Goal: Contribute content: Add original content to the website for others to see

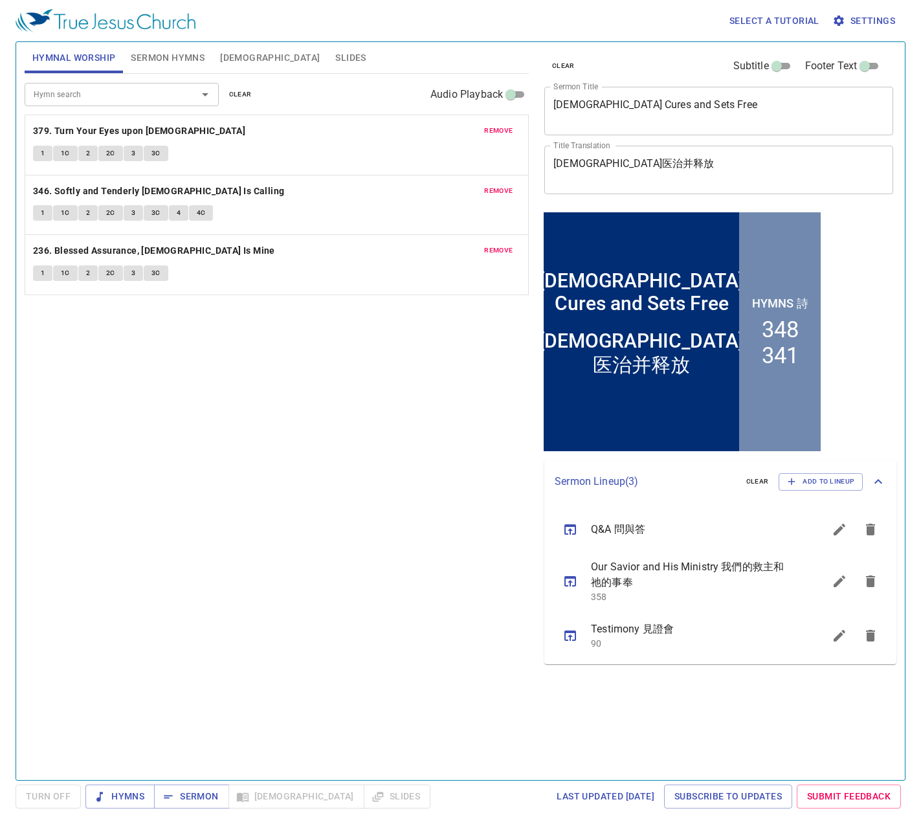
click at [565, 64] on span "clear" at bounding box center [563, 66] width 23 height 12
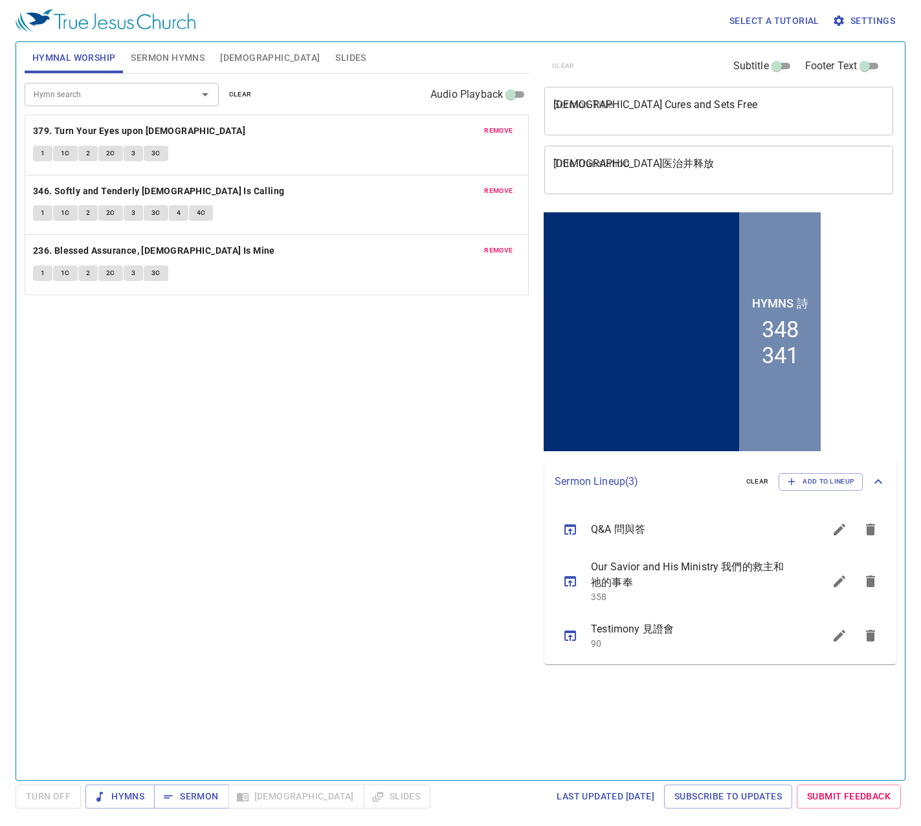
click at [658, 120] on textarea "Jesus Cures and Sets Free" at bounding box center [718, 110] width 331 height 25
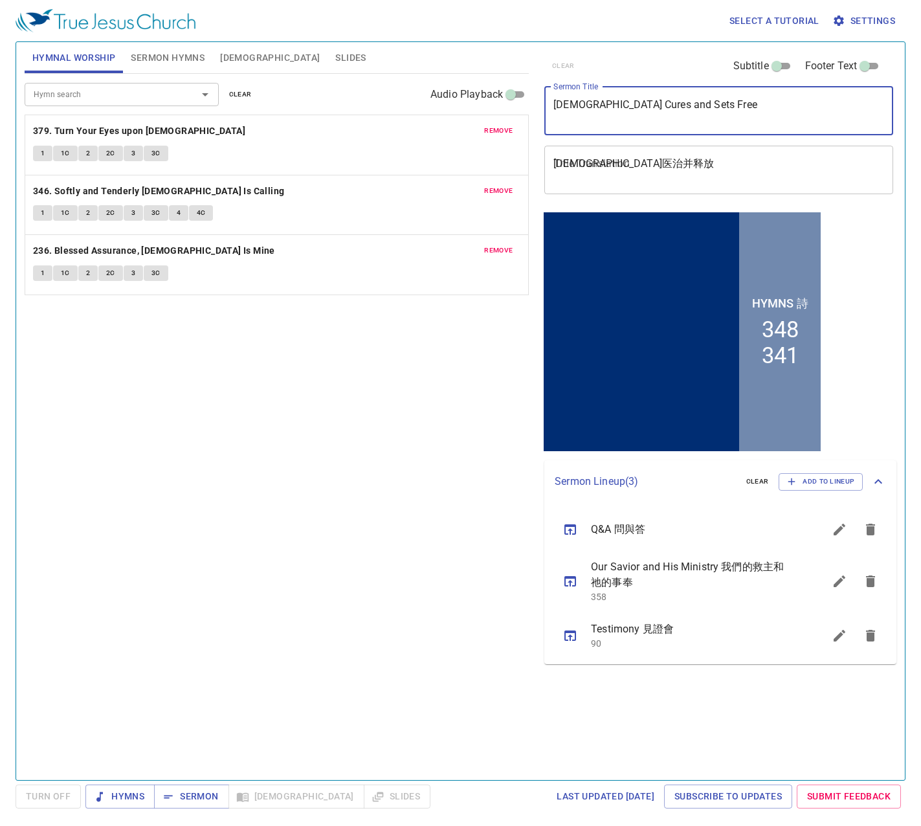
click at [773, 66] on input "Subtitle" at bounding box center [776, 69] width 47 height 16
checkbox input "true"
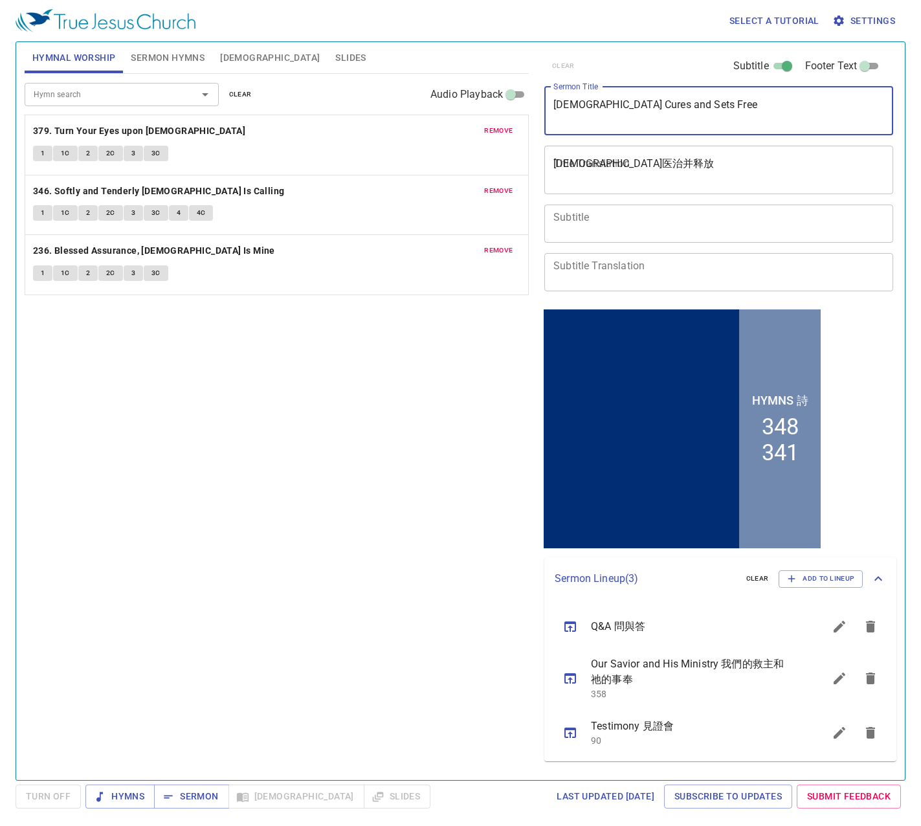
click at [614, 118] on textarea "Jesus Cures and Sets Free" at bounding box center [718, 110] width 331 height 25
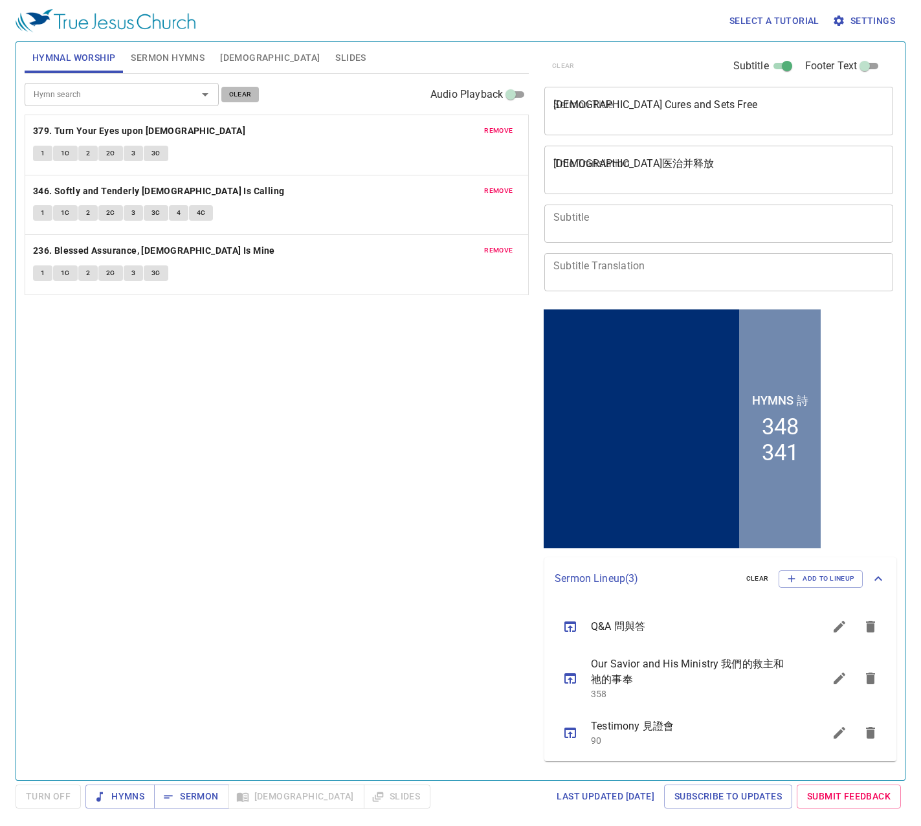
click at [232, 96] on span "clear" at bounding box center [240, 95] width 23 height 12
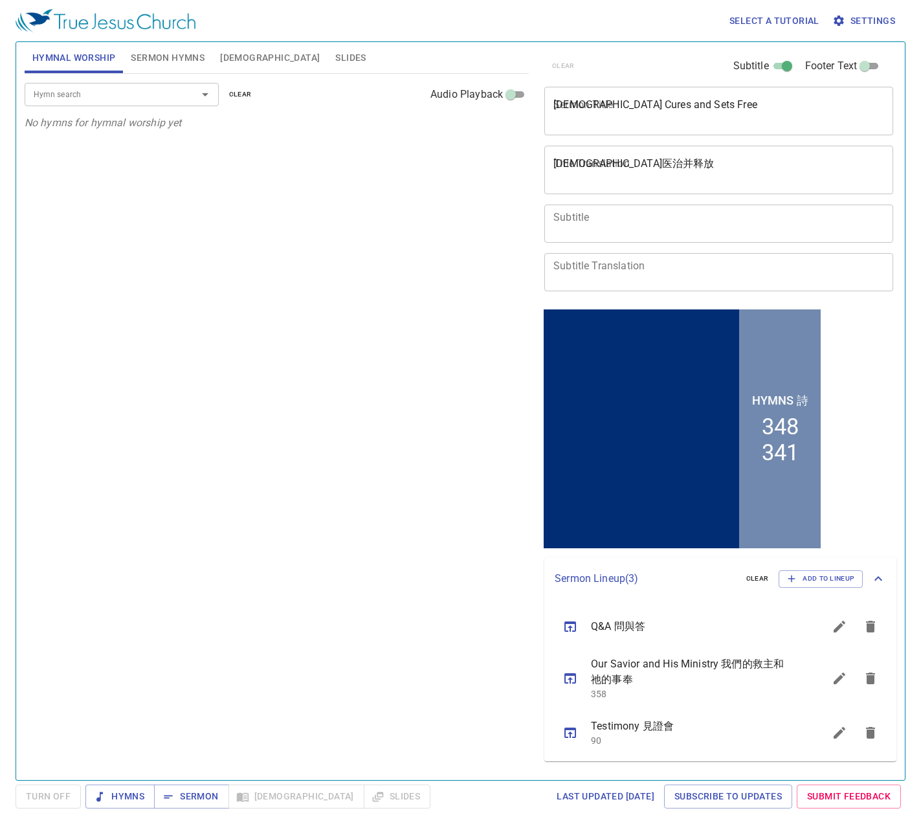
click at [586, 122] on textarea "Jesus Cures and Sets Free" at bounding box center [718, 110] width 331 height 25
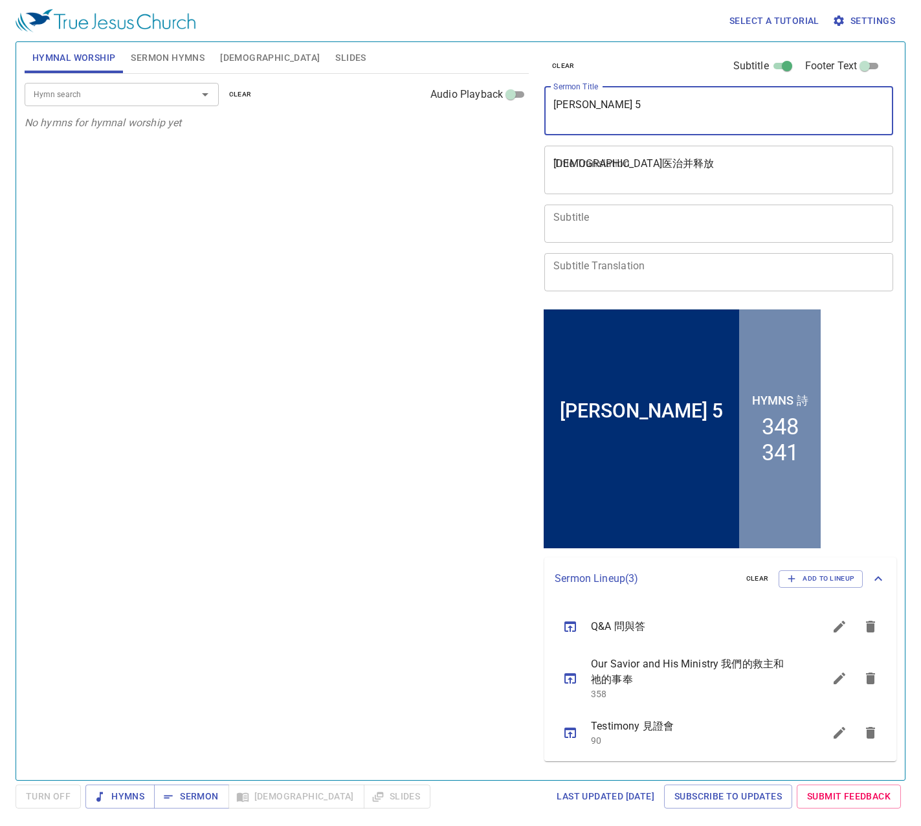
type textarea "Amos 5"
click at [634, 231] on textarea "Subtitle" at bounding box center [718, 223] width 331 height 25
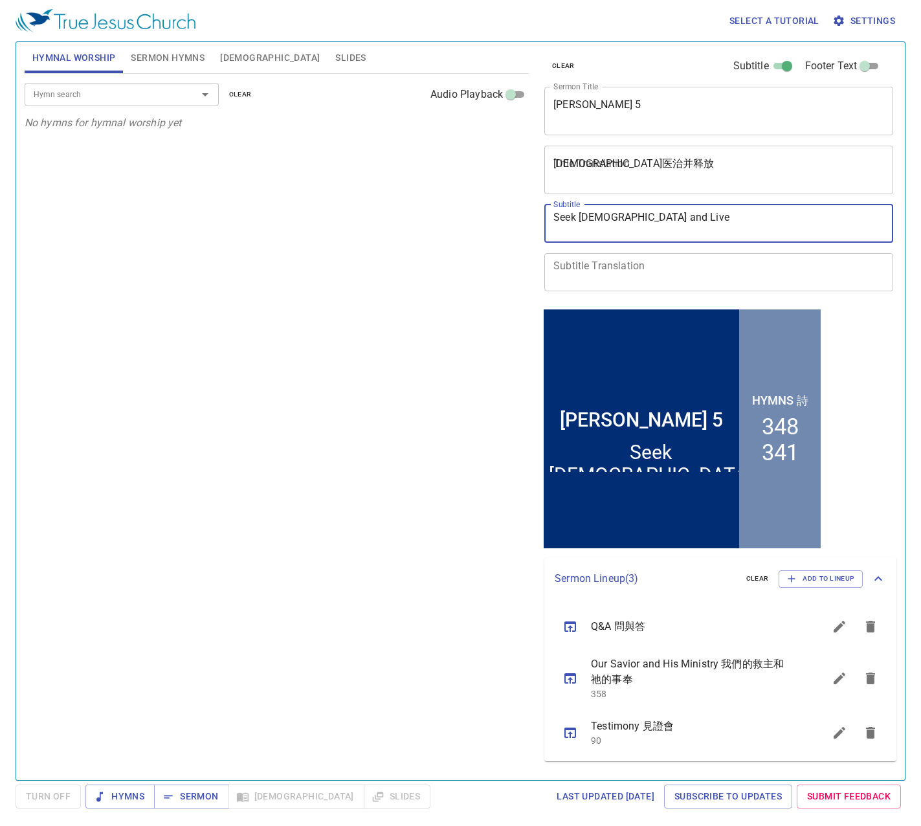
type textarea "Seek [DEMOGRAPHIC_DATA] and Live"
click at [149, 96] on input "Hymn search" at bounding box center [102, 94] width 148 height 15
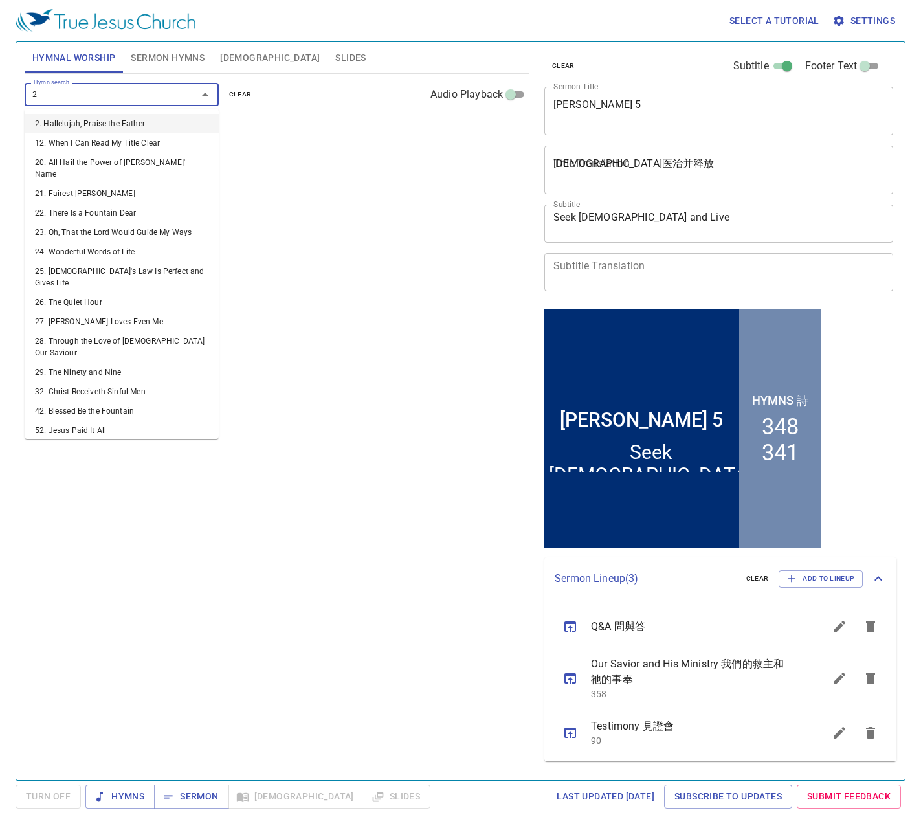
type input "24"
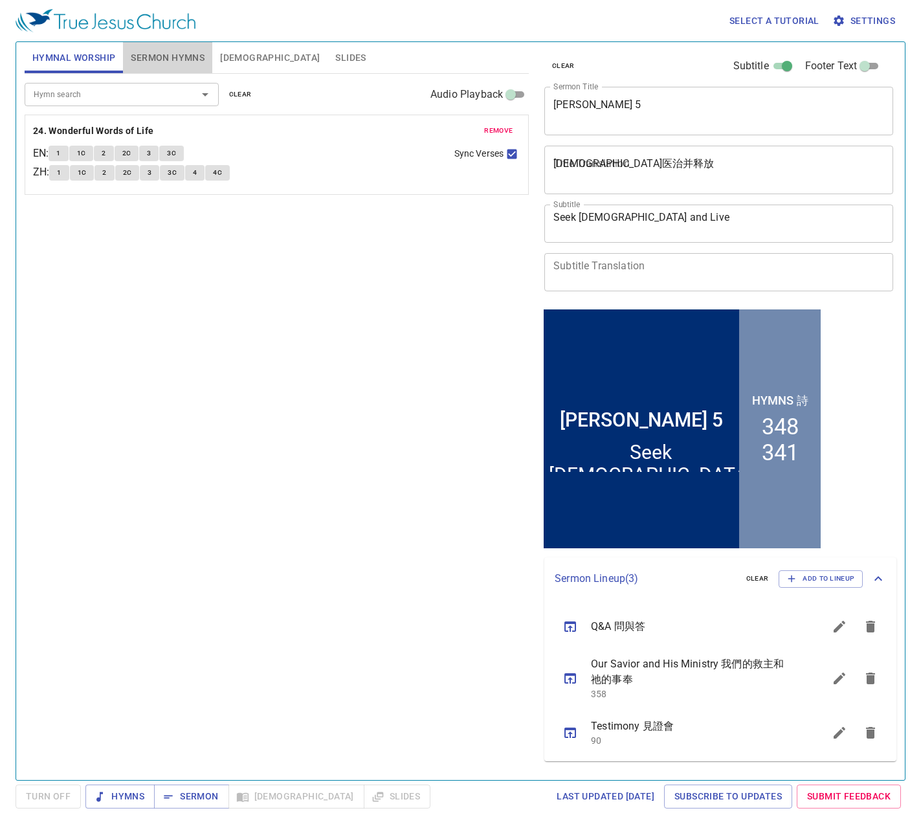
click at [172, 58] on span "Sermon Hymns" at bounding box center [168, 58] width 74 height 16
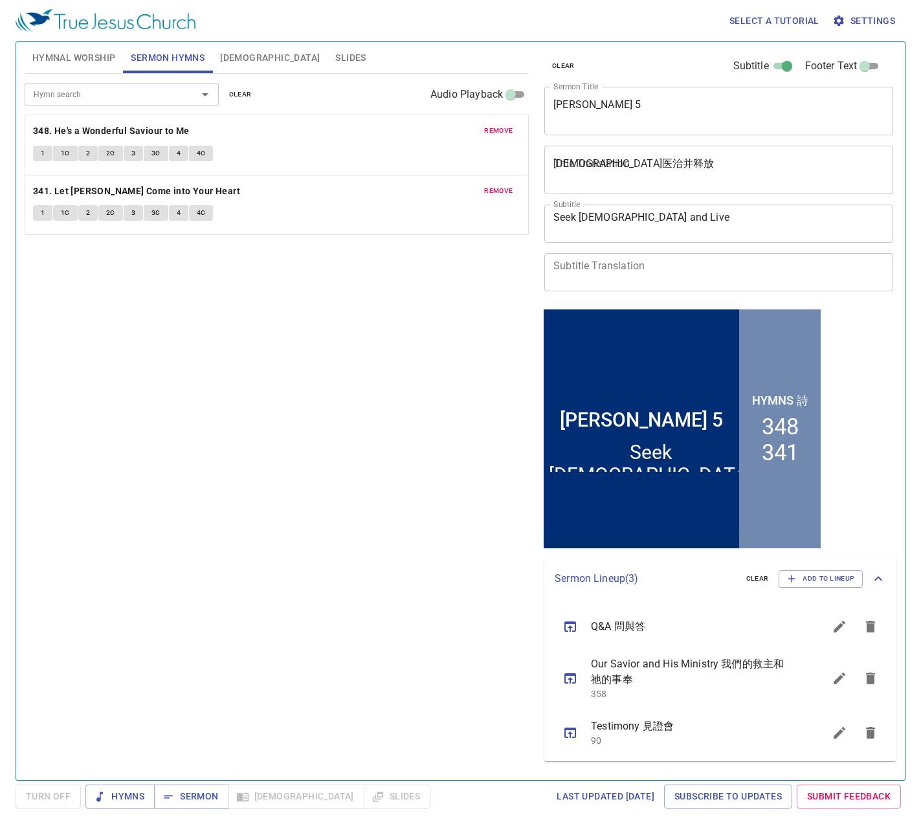
click at [249, 95] on span "clear" at bounding box center [240, 95] width 23 height 12
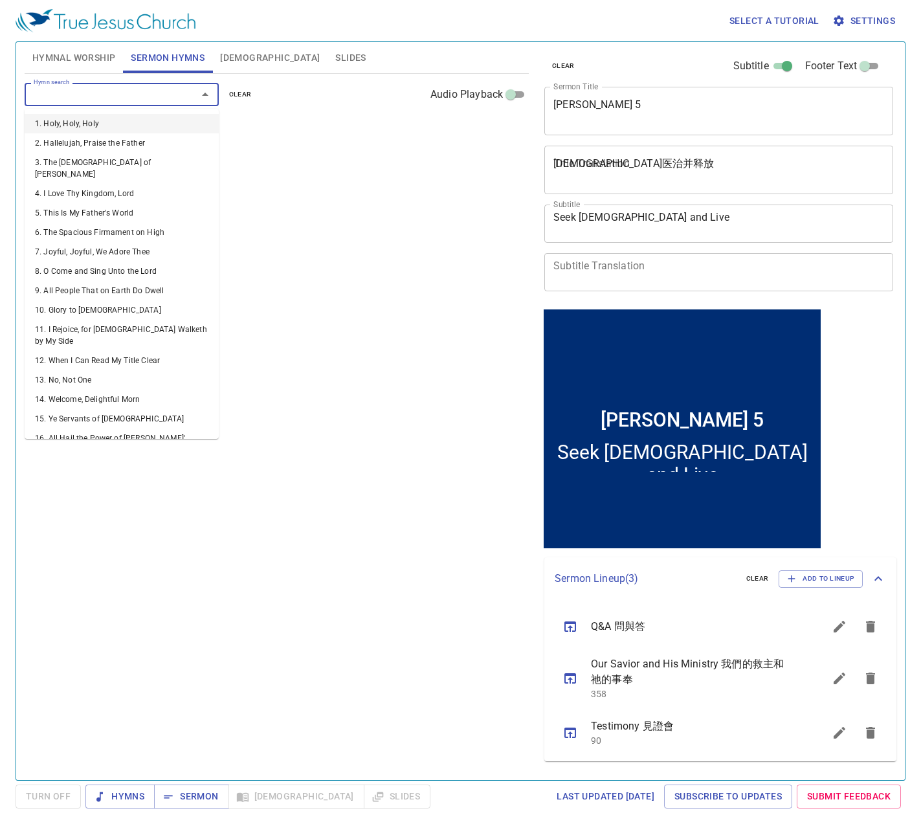
click at [151, 94] on input "Hymn search" at bounding box center [102, 94] width 148 height 15
type input "24"
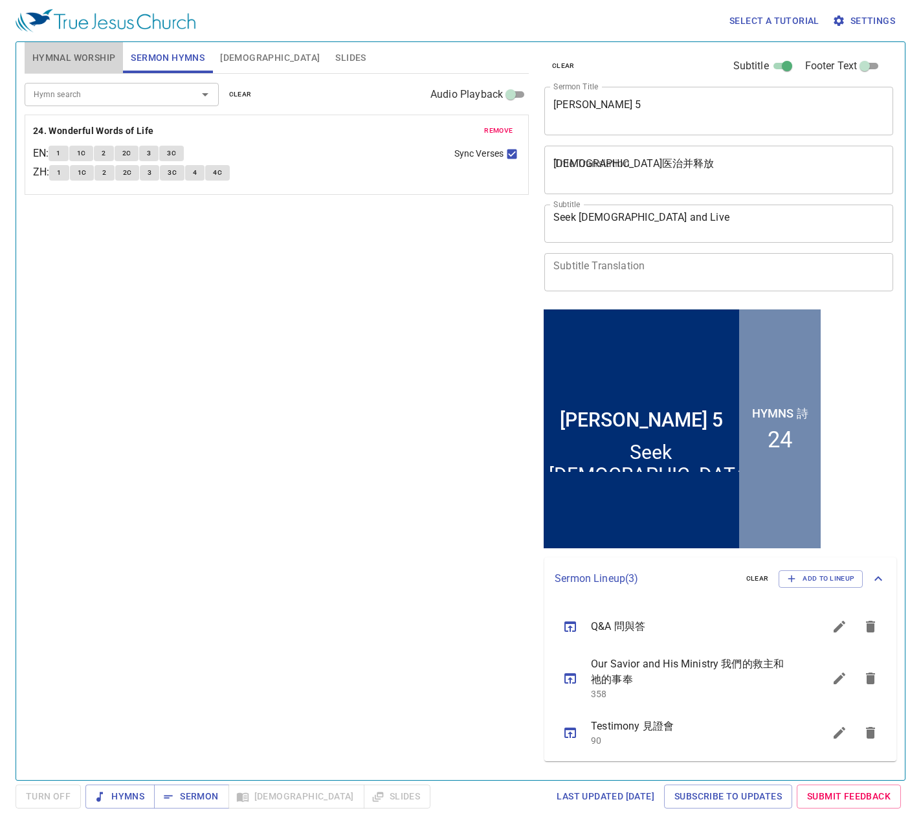
click at [77, 55] on span "Hymnal Worship" at bounding box center [73, 58] width 83 height 16
click at [501, 126] on span "remove" at bounding box center [498, 131] width 28 height 12
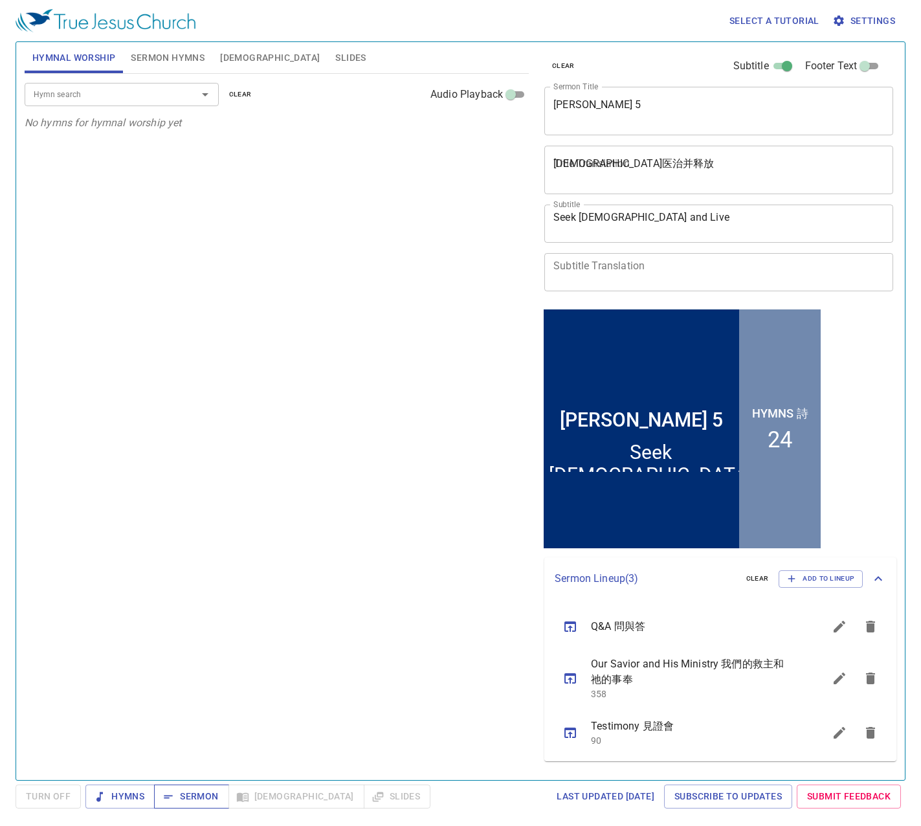
click at [189, 375] on span "Sermon" at bounding box center [191, 796] width 54 height 16
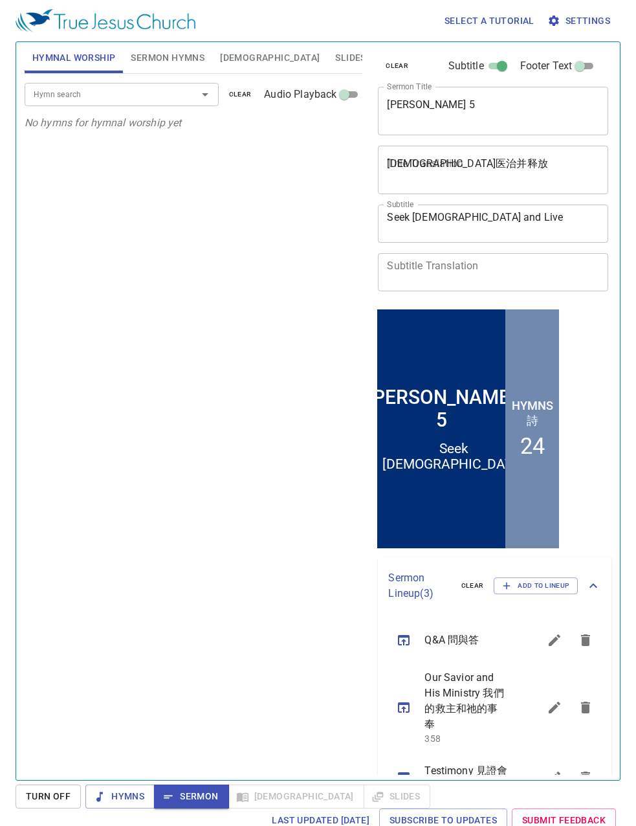
click at [164, 97] on input "Hymn search" at bounding box center [102, 94] width 148 height 15
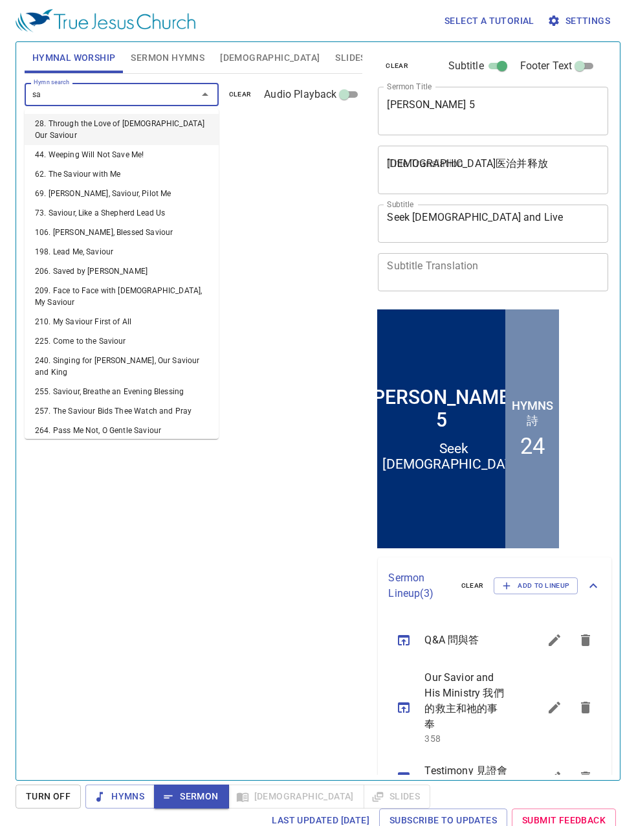
type input "s"
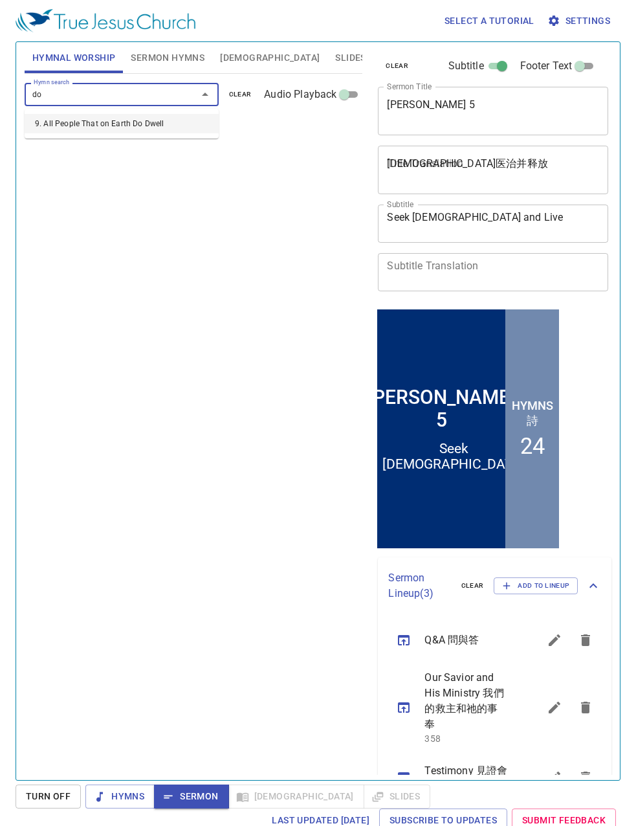
type input "d"
type input "pass"
click at [148, 148] on li "264. Pass Me Not, O Gentle Saviour" at bounding box center [122, 154] width 194 height 19
click at [345, 98] on input "Audio Playback" at bounding box center [344, 97] width 47 height 16
checkbox input "true"
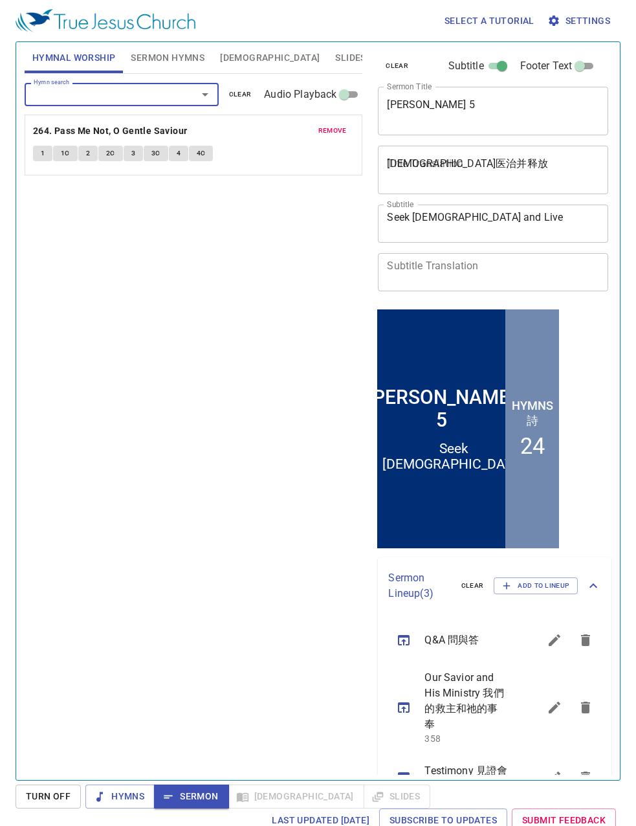
select select "1"
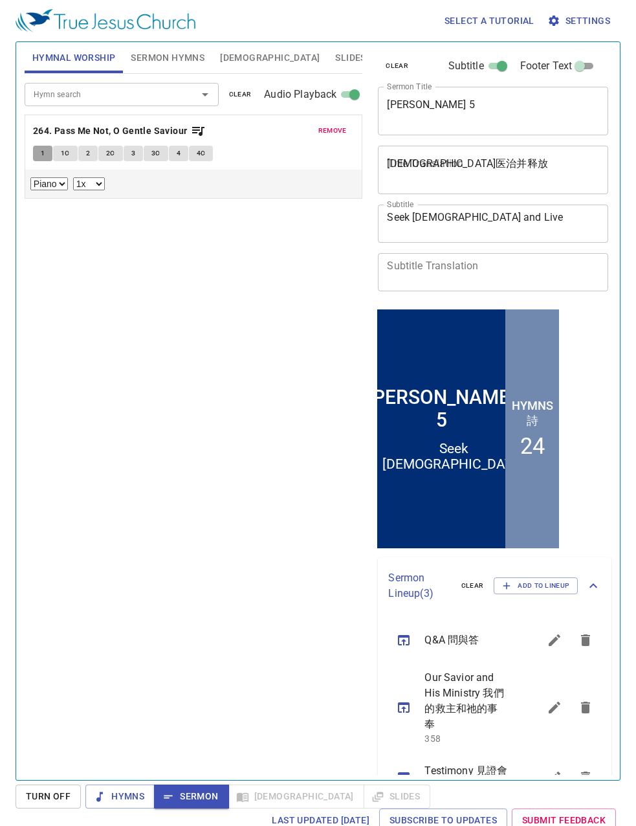
click at [43, 151] on span "1" at bounding box center [43, 154] width 4 height 12
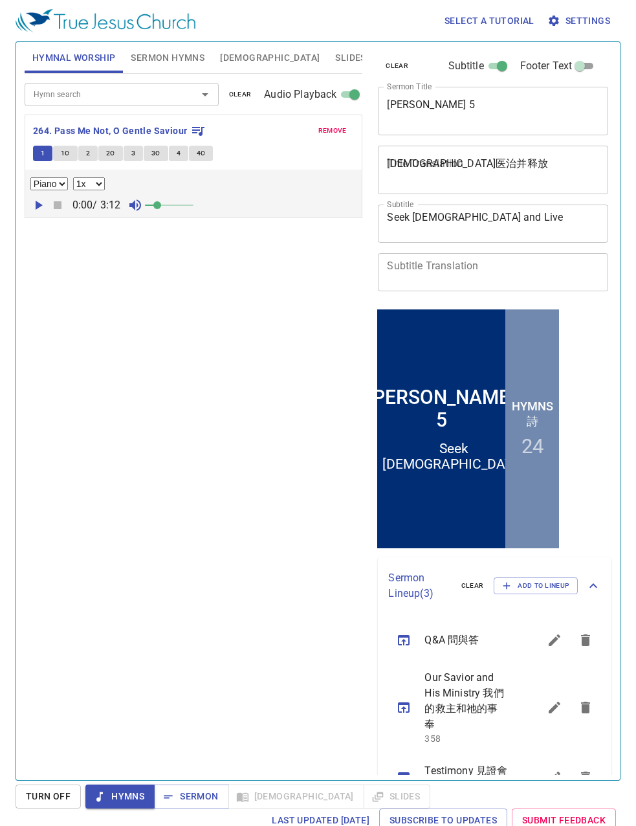
click at [39, 207] on icon "button" at bounding box center [39, 205] width 7 height 9
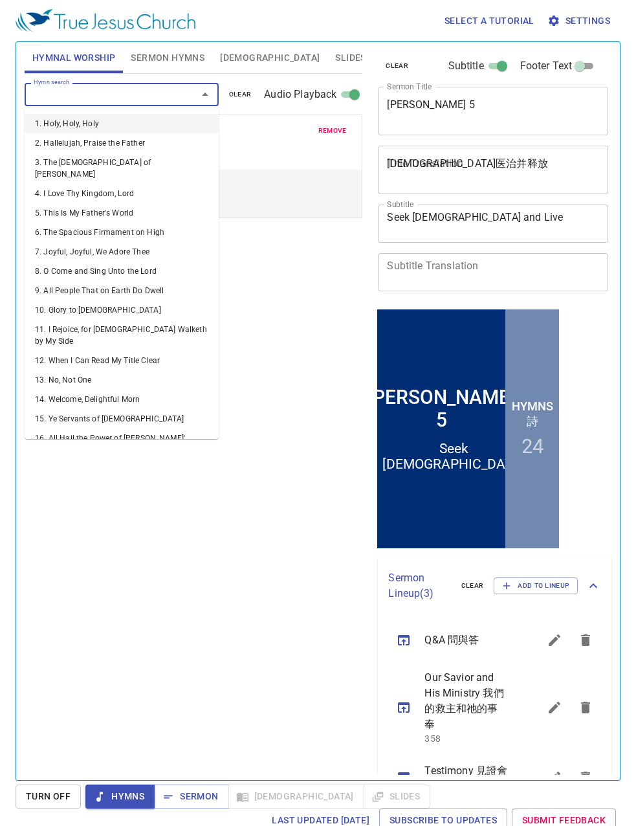
click at [144, 100] on input "Hymn search" at bounding box center [102, 94] width 148 height 15
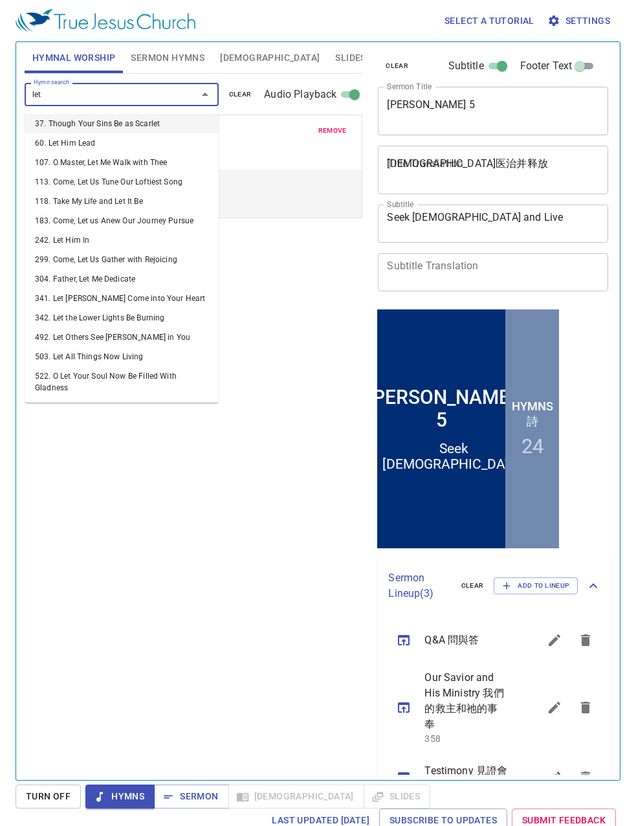
type input "let o"
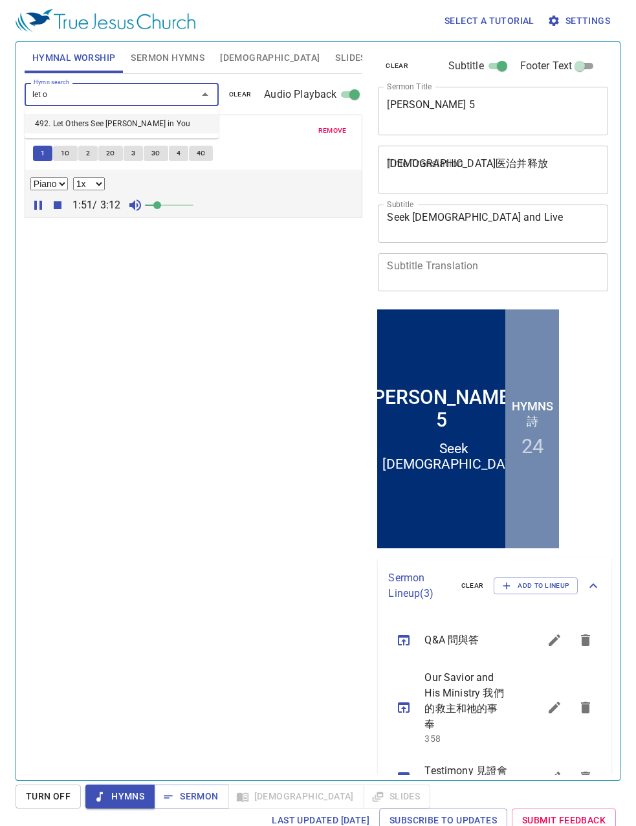
click at [142, 117] on li "492. Let Others See [PERSON_NAME] in You" at bounding box center [122, 123] width 194 height 19
select select "1"
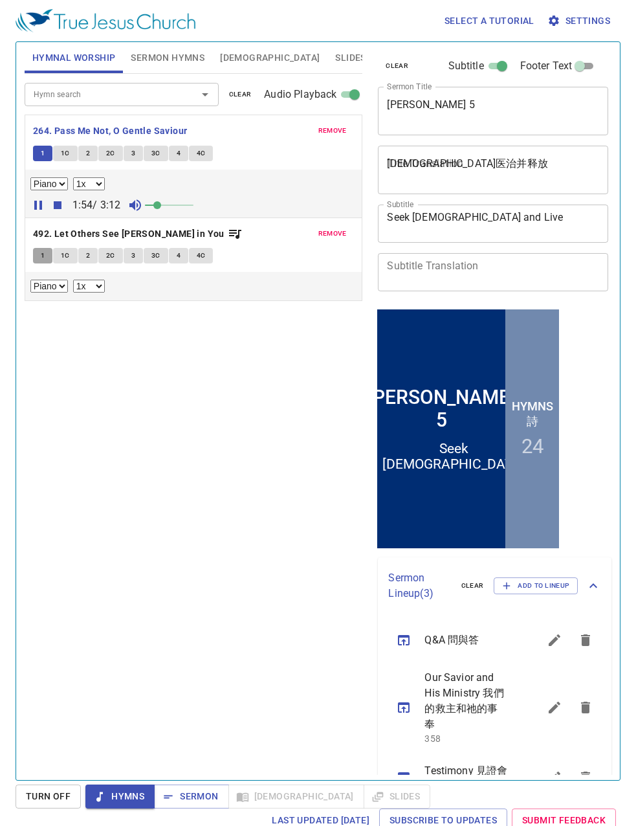
click at [42, 257] on span "1" at bounding box center [43, 256] width 4 height 12
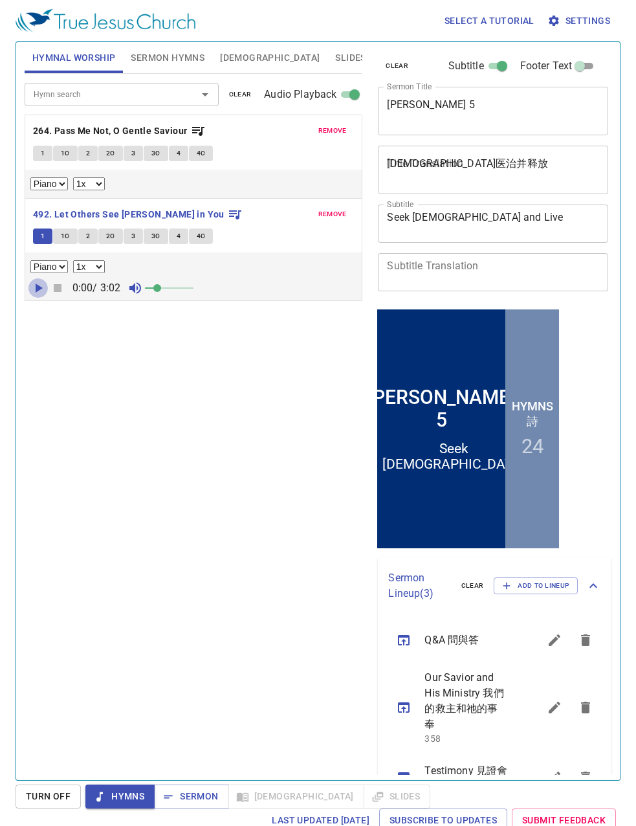
click at [41, 285] on icon "button" at bounding box center [38, 288] width 16 height 16
drag, startPoint x: 315, startPoint y: 559, endPoint x: 329, endPoint y: 573, distance: 19.7
click at [317, 375] on div "Hymn search Hymn search clear Audio Playback remove 264. Pass Me Not, O Gentle …" at bounding box center [194, 421] width 338 height 695
click at [318, 375] on div "Hymn search Hymn search clear Audio Playback remove 264. Pass Me Not, O Gentle …" at bounding box center [194, 421] width 338 height 695
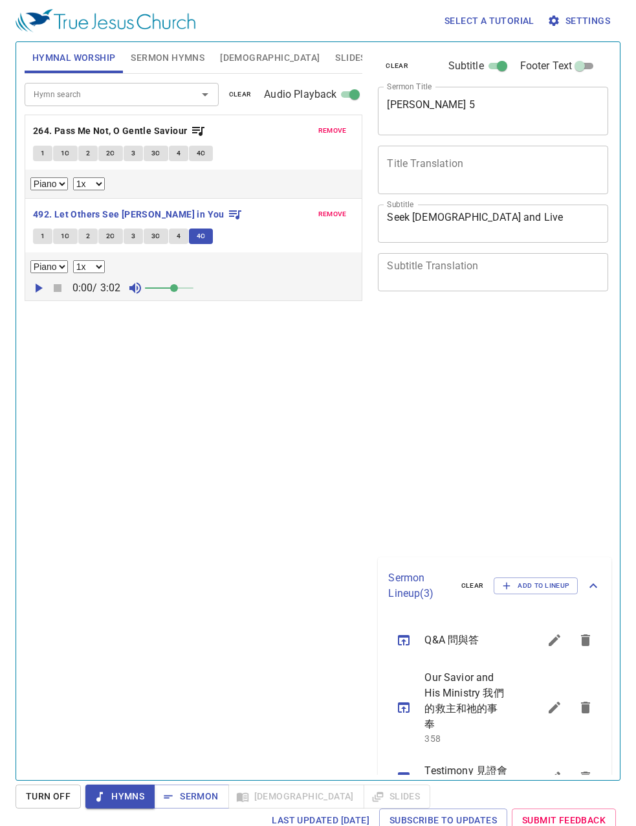
select select "1"
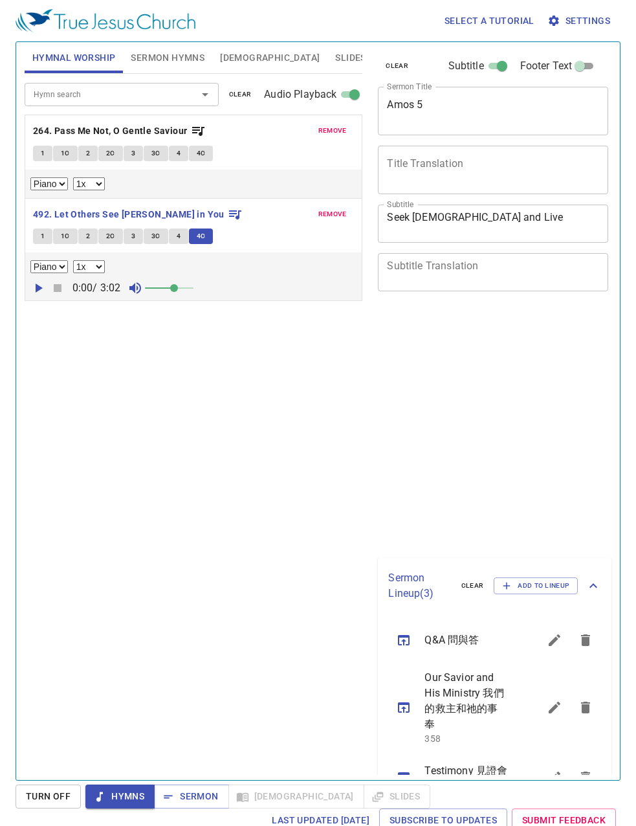
select select "1"
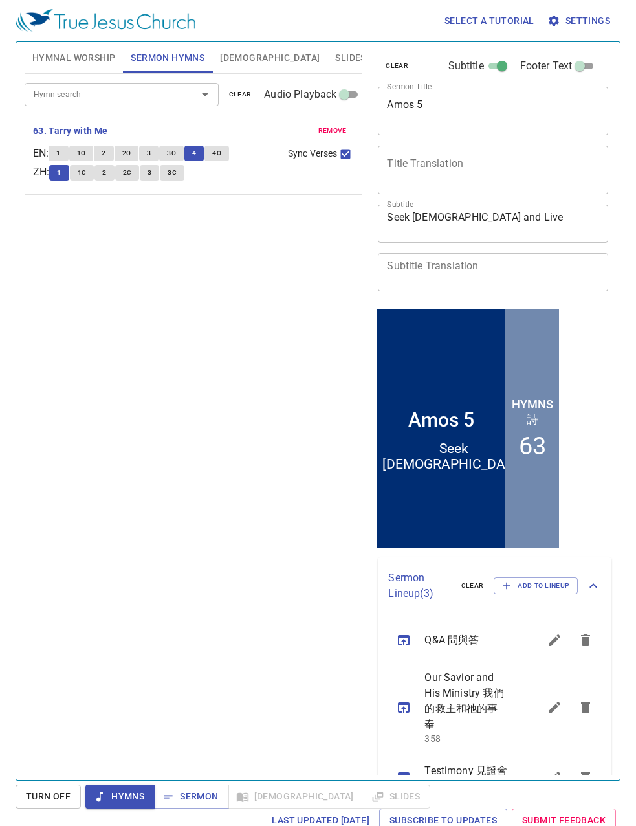
scroll to position [1, 0]
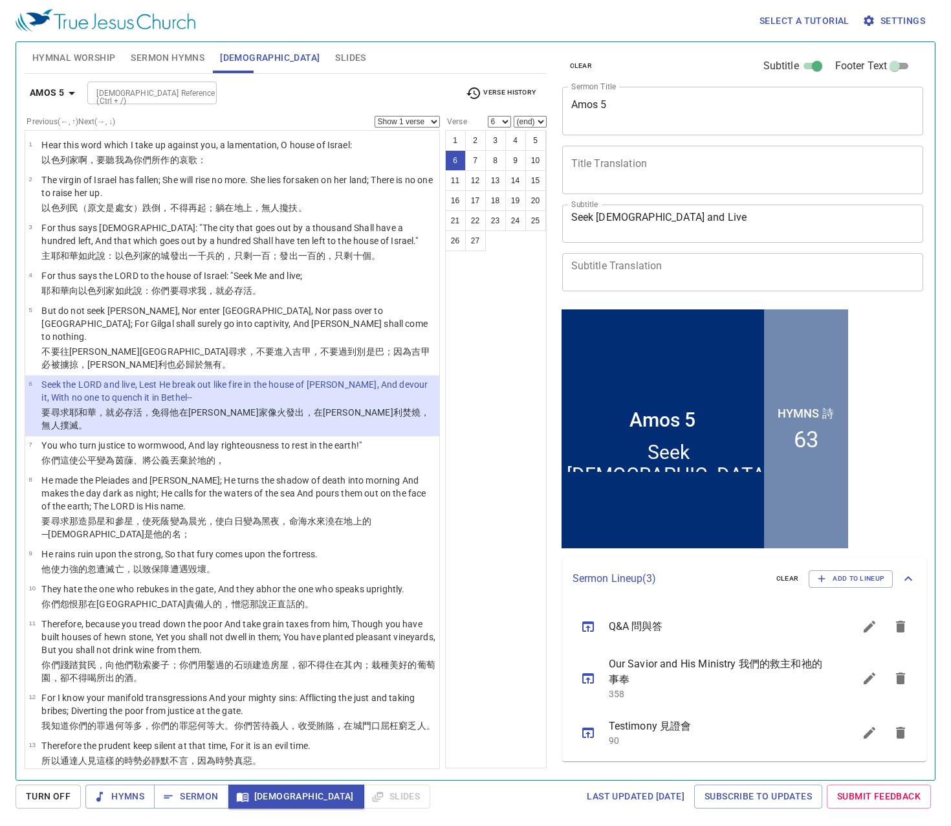
click at [234, 774] on p "Seek good and not evil, That you may live; So the [DEMOGRAPHIC_DATA] of hosts w…" at bounding box center [238, 787] width 394 height 26
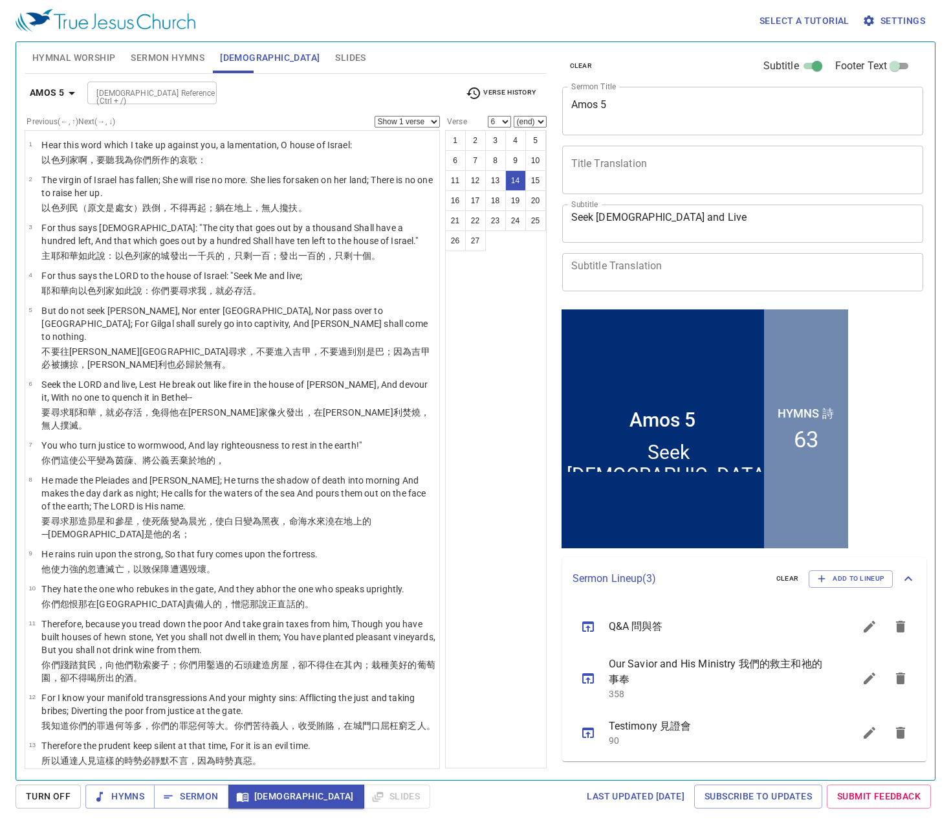
select select "14"
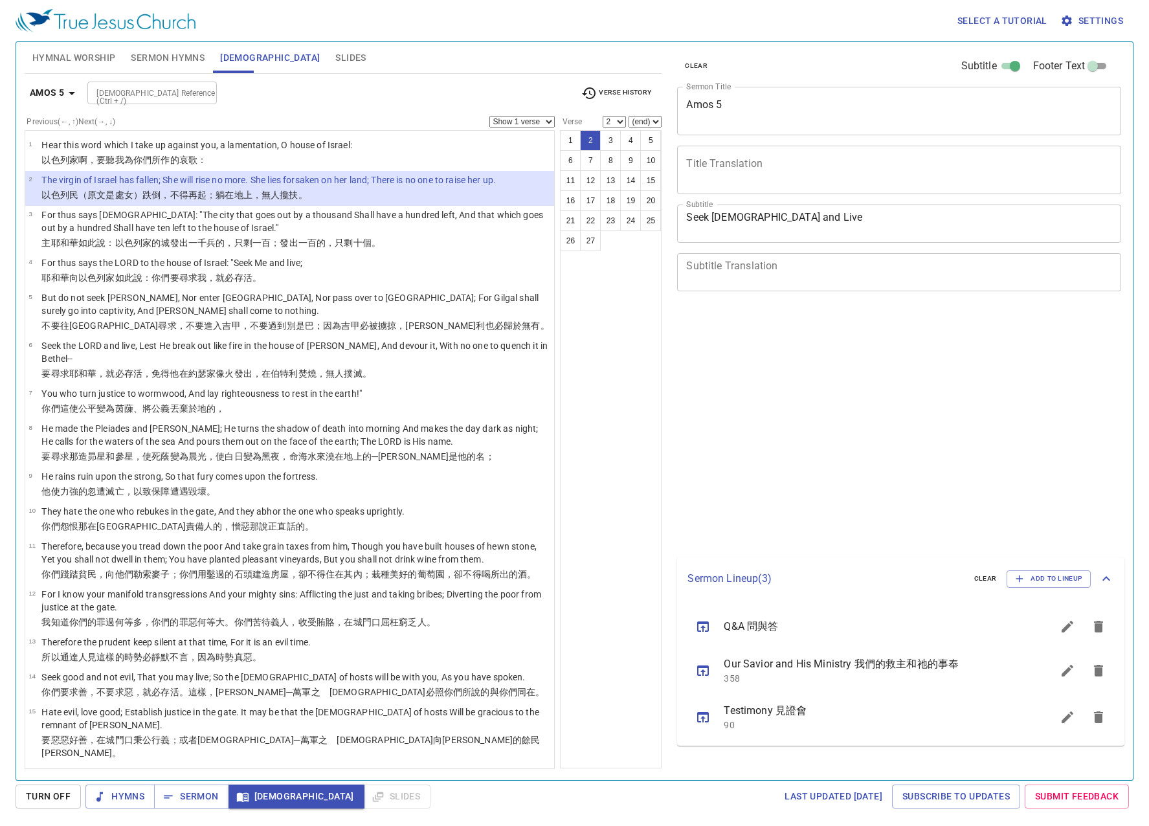
select select "2"
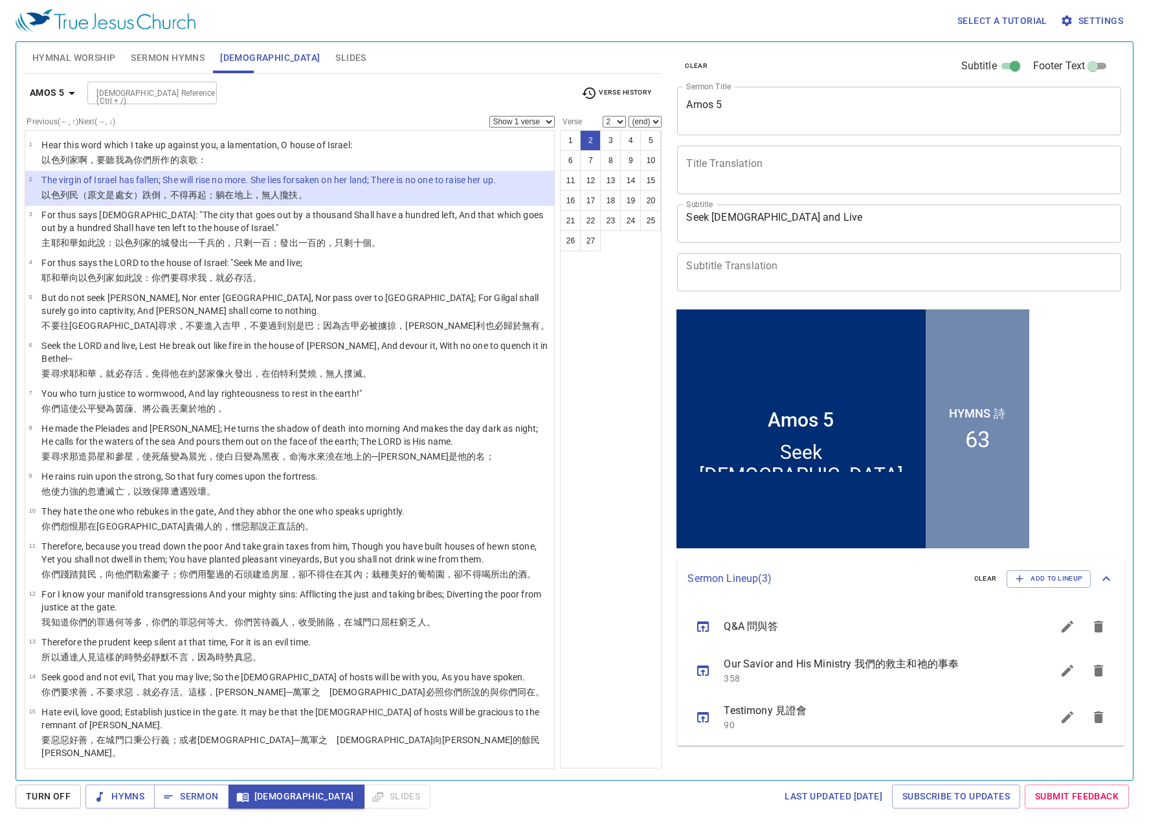
scroll to position [1, 0]
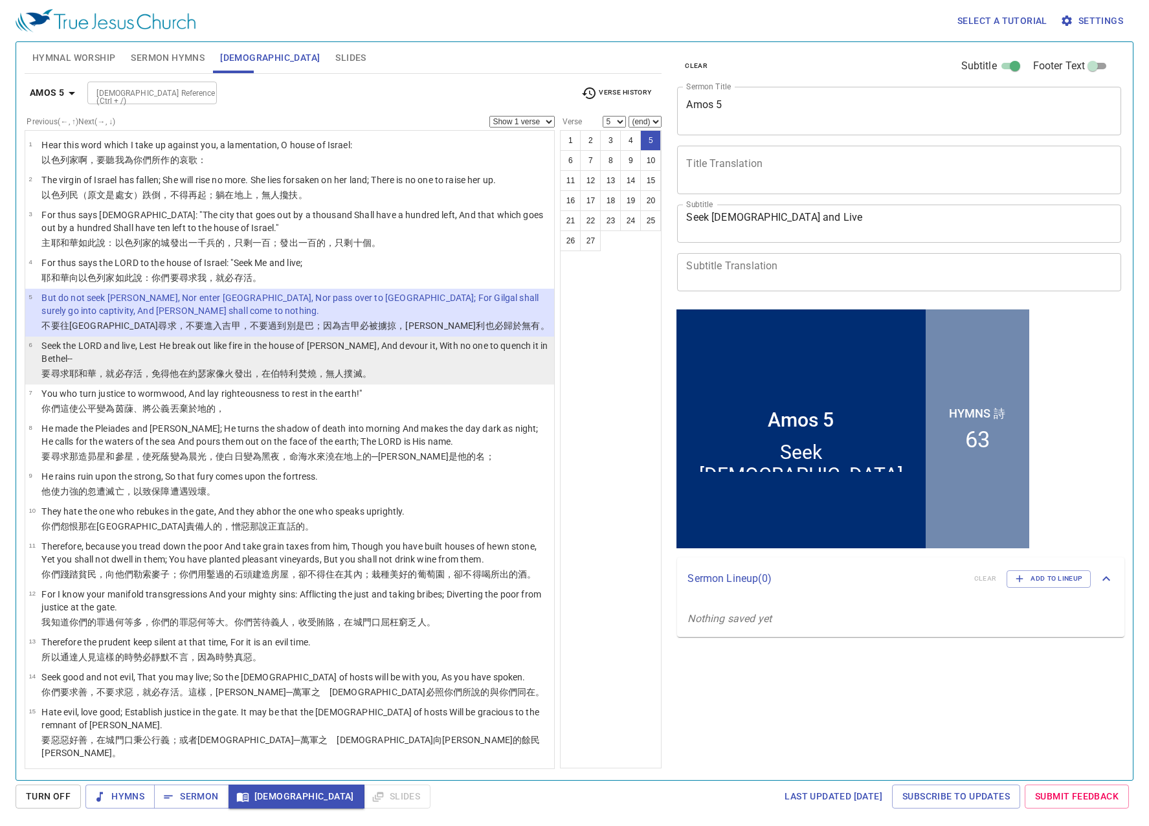
click at [483, 352] on p "Seek the LORD and live, Lest He break out like fire in the house of [PERSON_NAM…" at bounding box center [295, 352] width 509 height 26
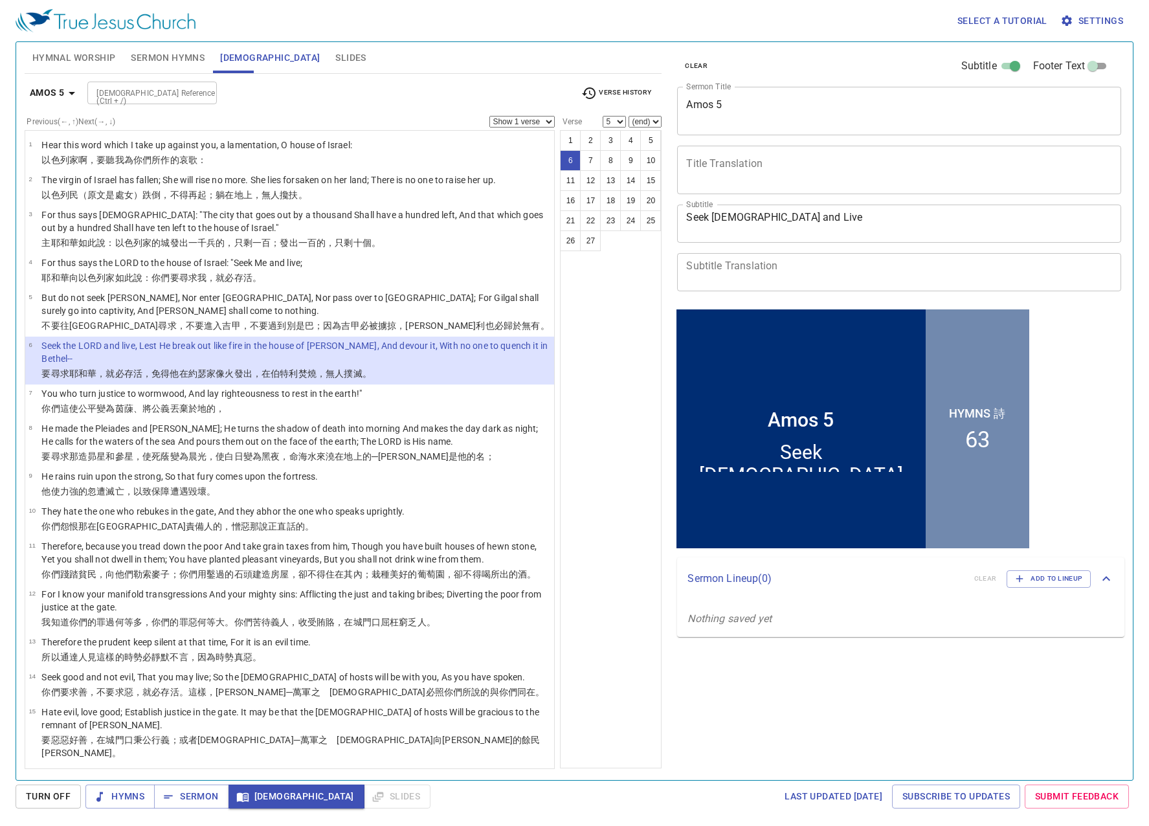
select select "6"
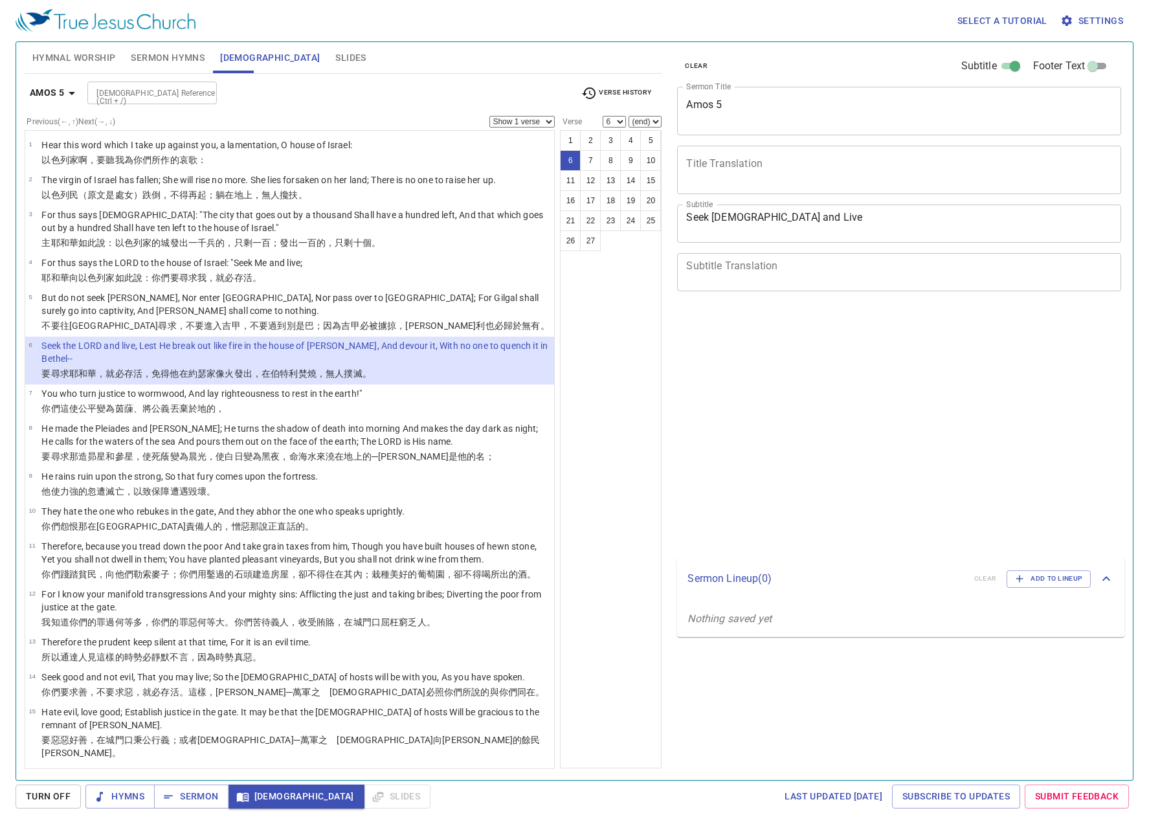
select select "6"
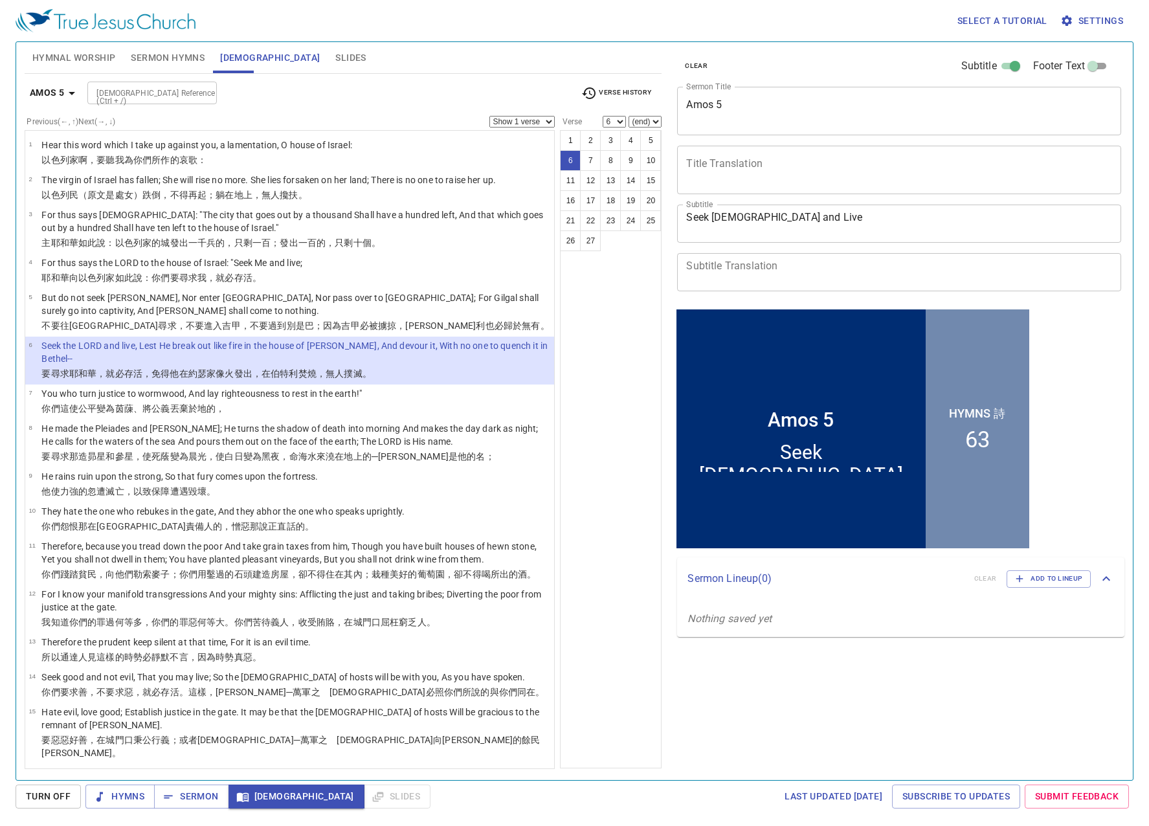
scroll to position [1, 0]
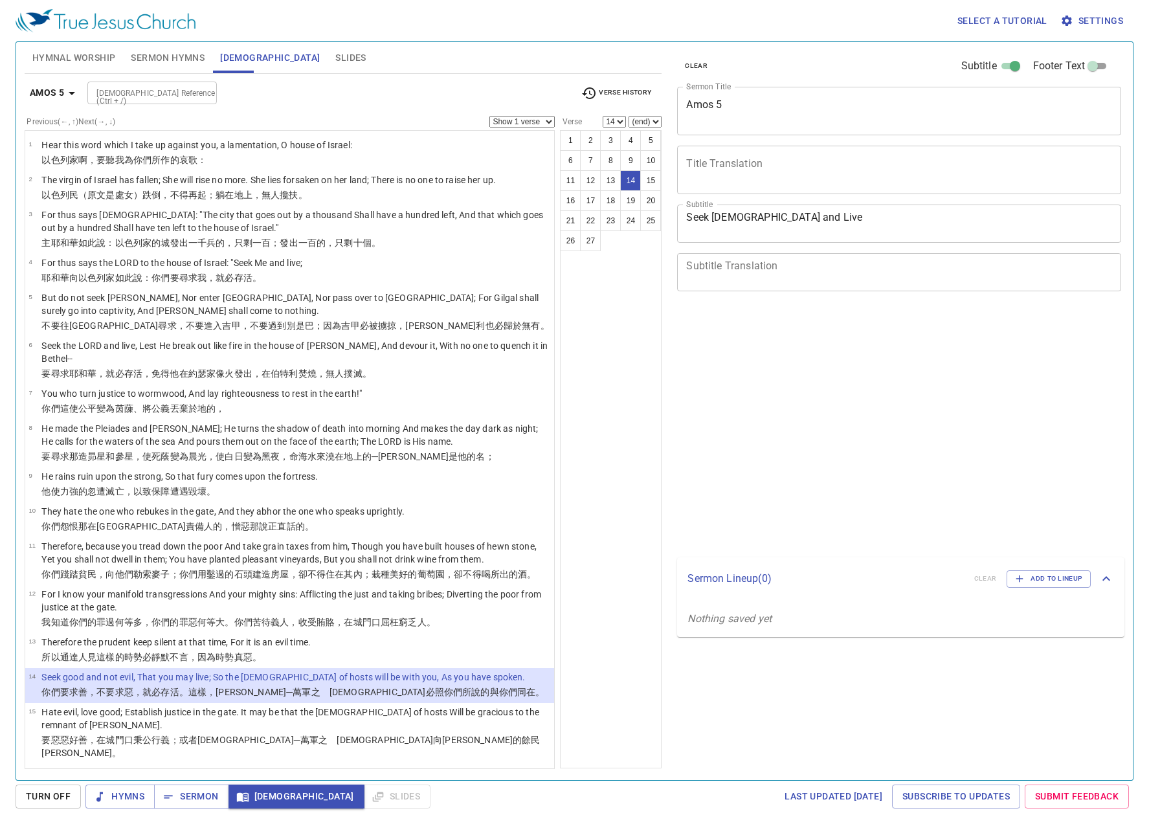
select select "14"
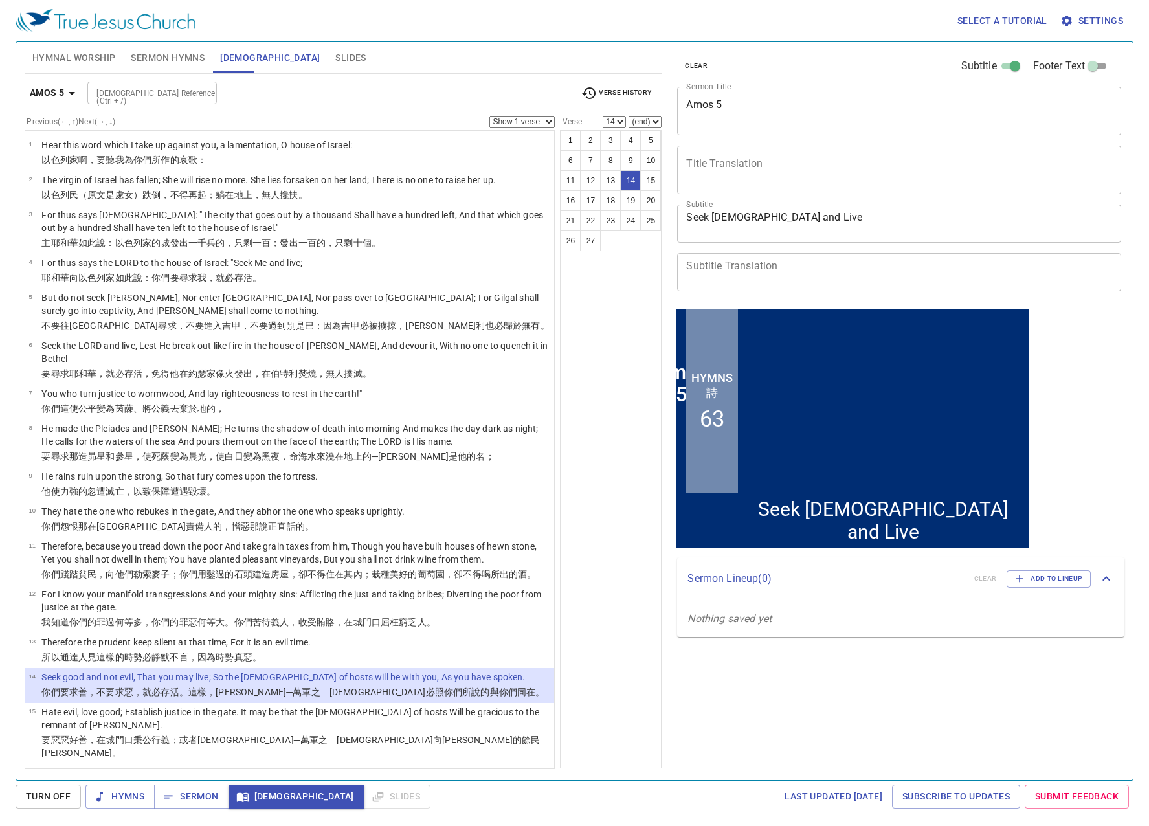
scroll to position [1, 0]
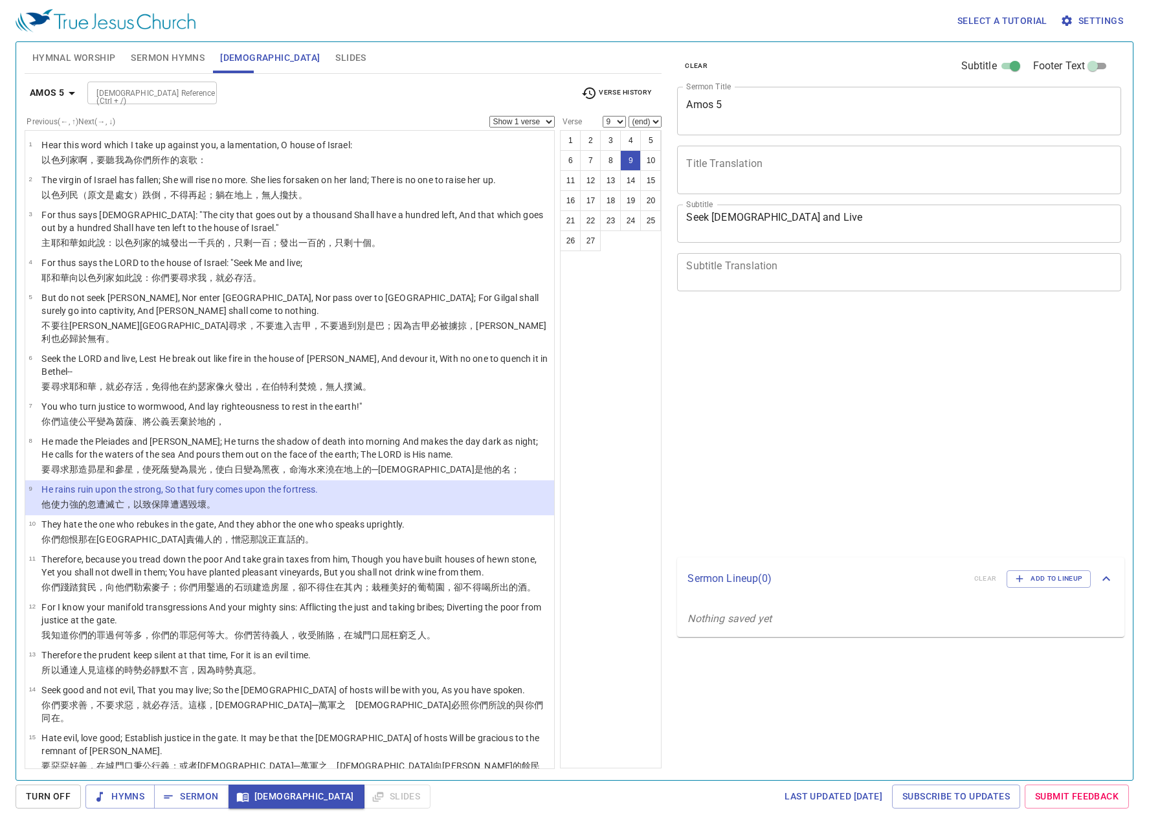
select select "9"
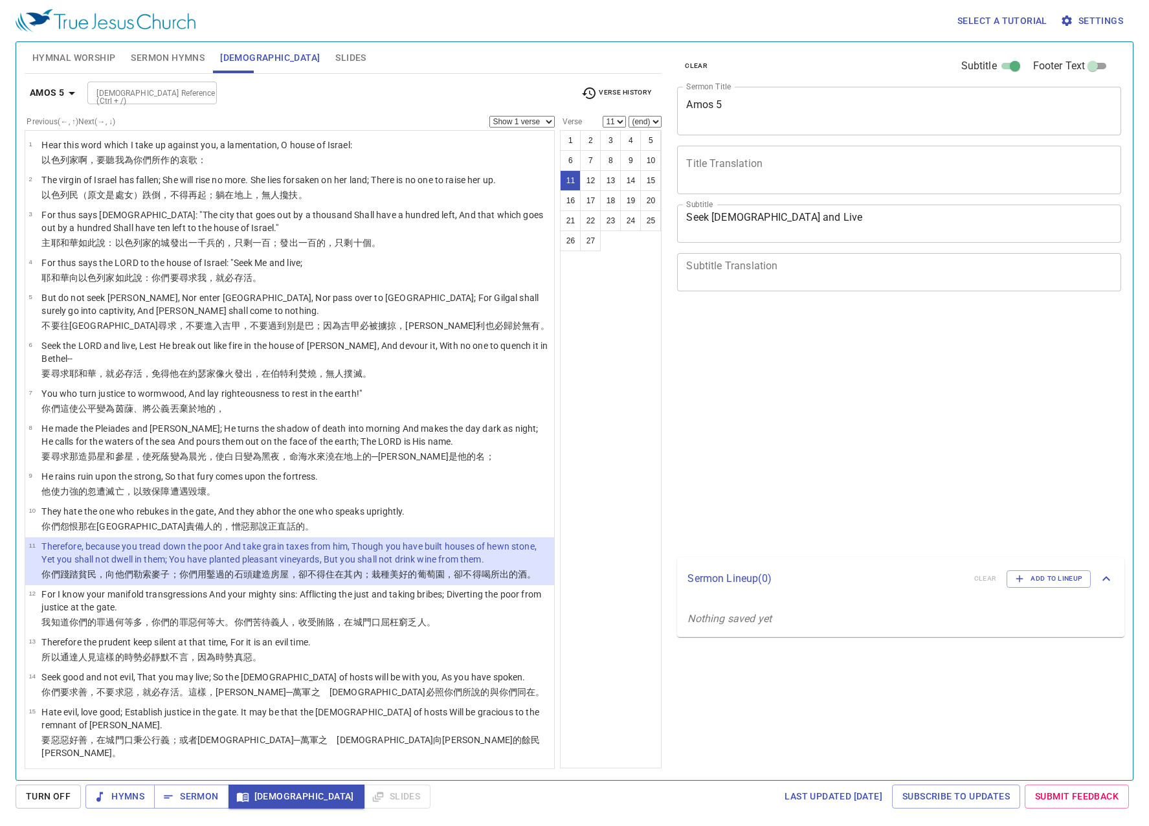
select select "11"
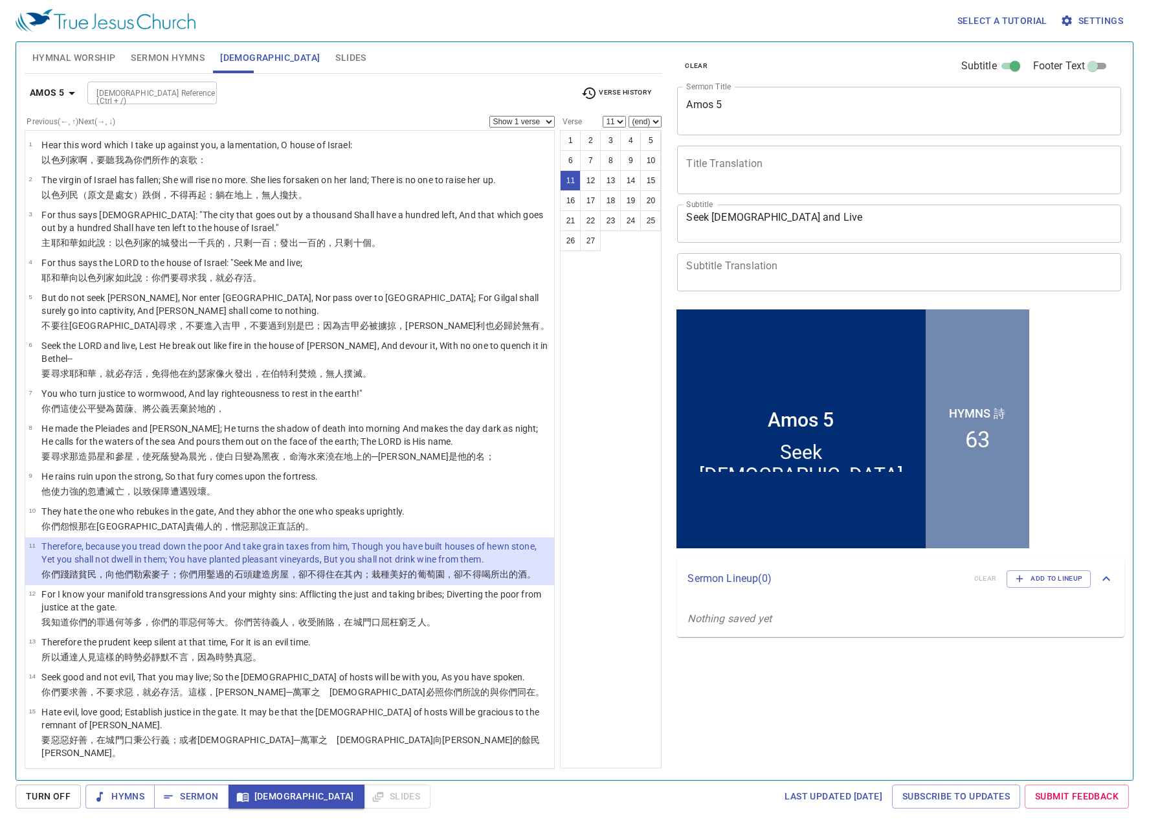
scroll to position [1, 0]
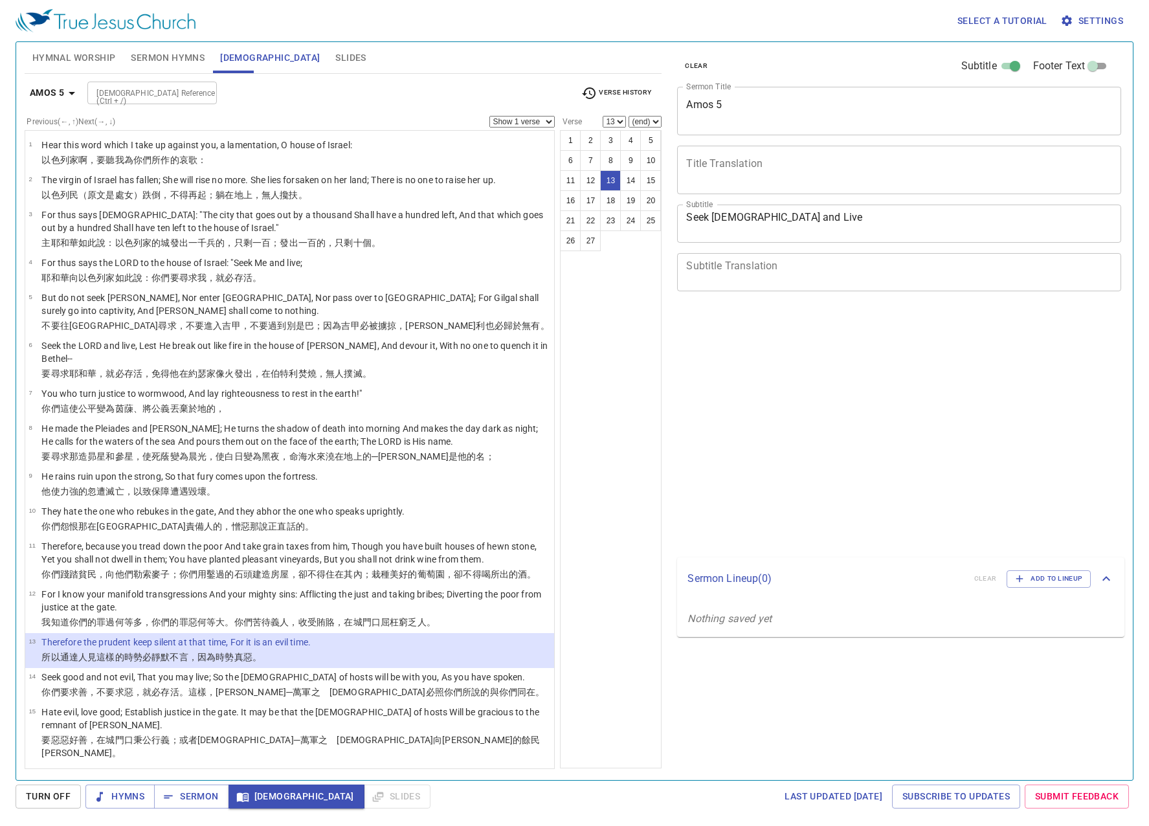
select select "13"
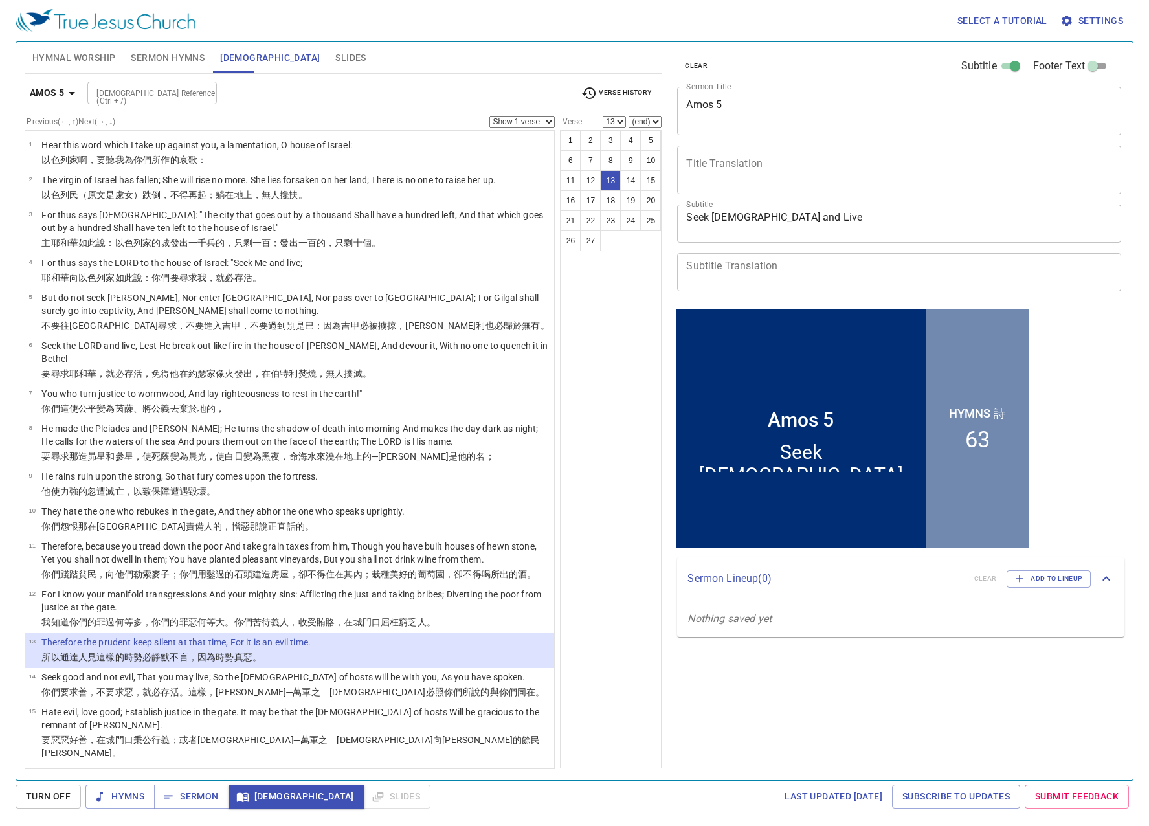
scroll to position [1, 0]
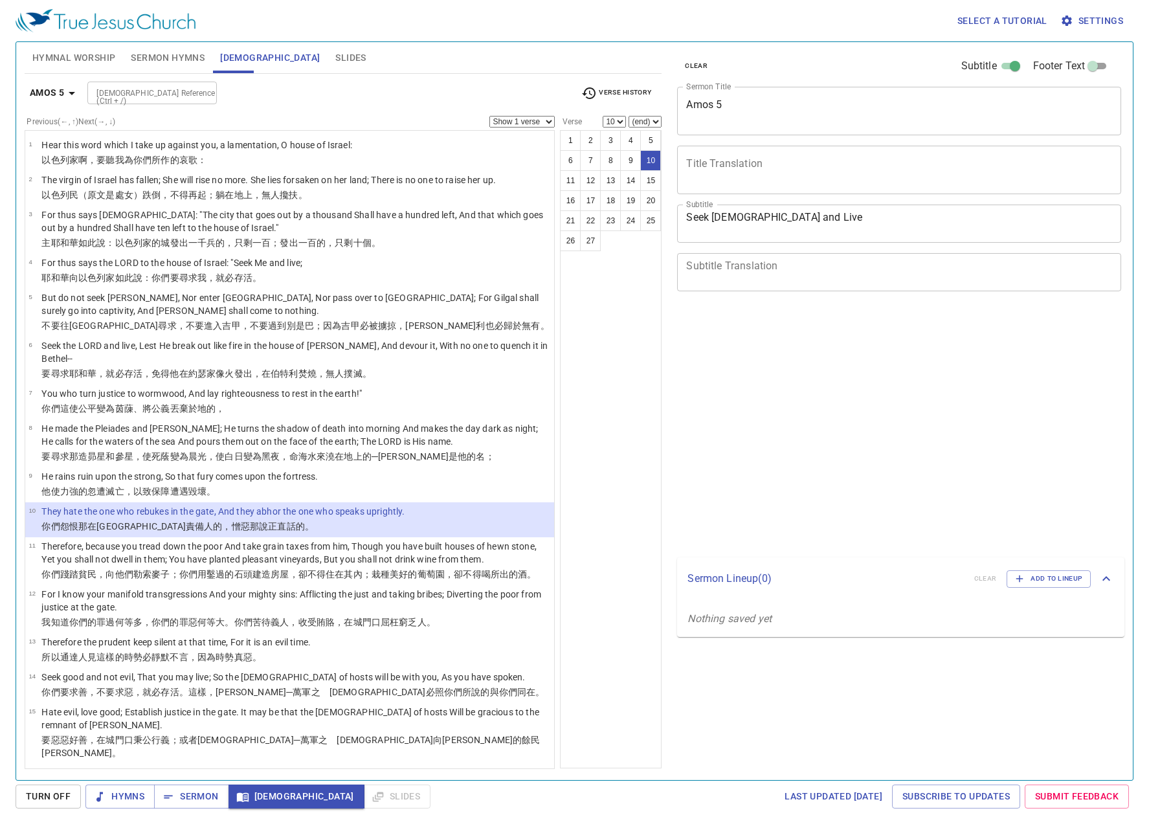
select select "10"
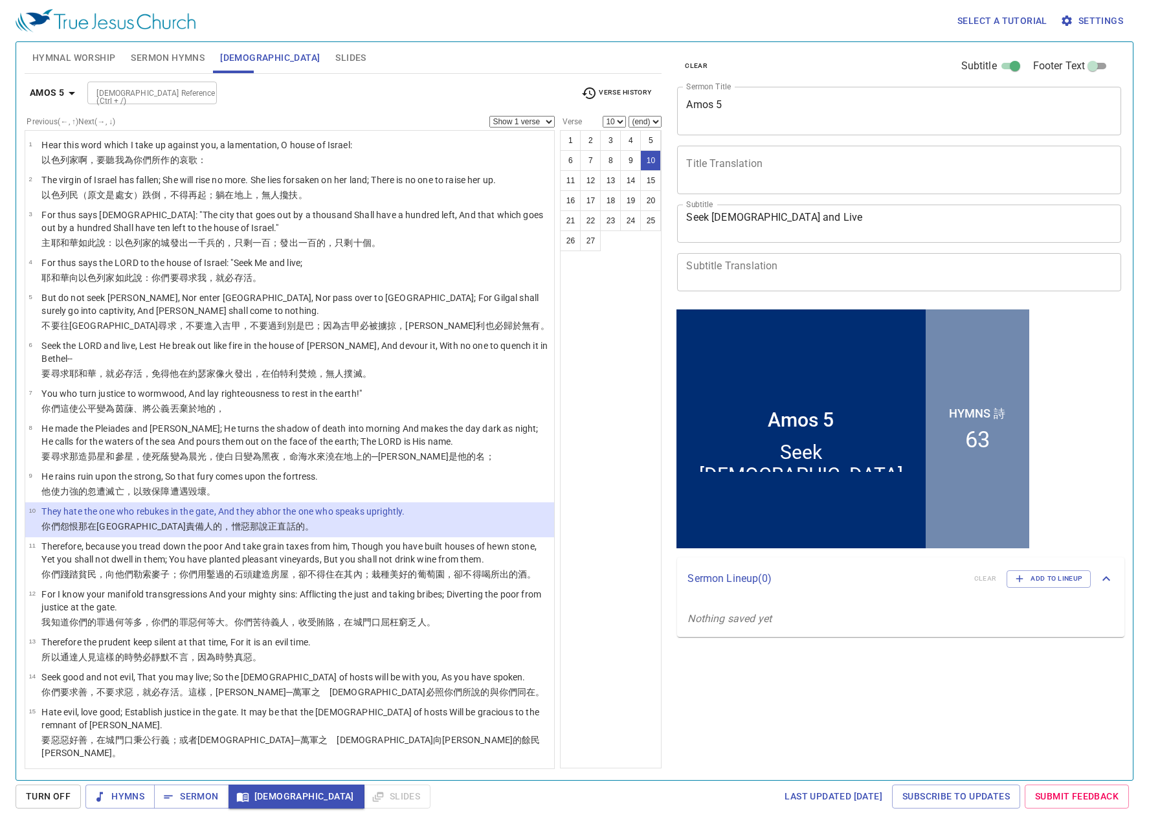
scroll to position [1, 0]
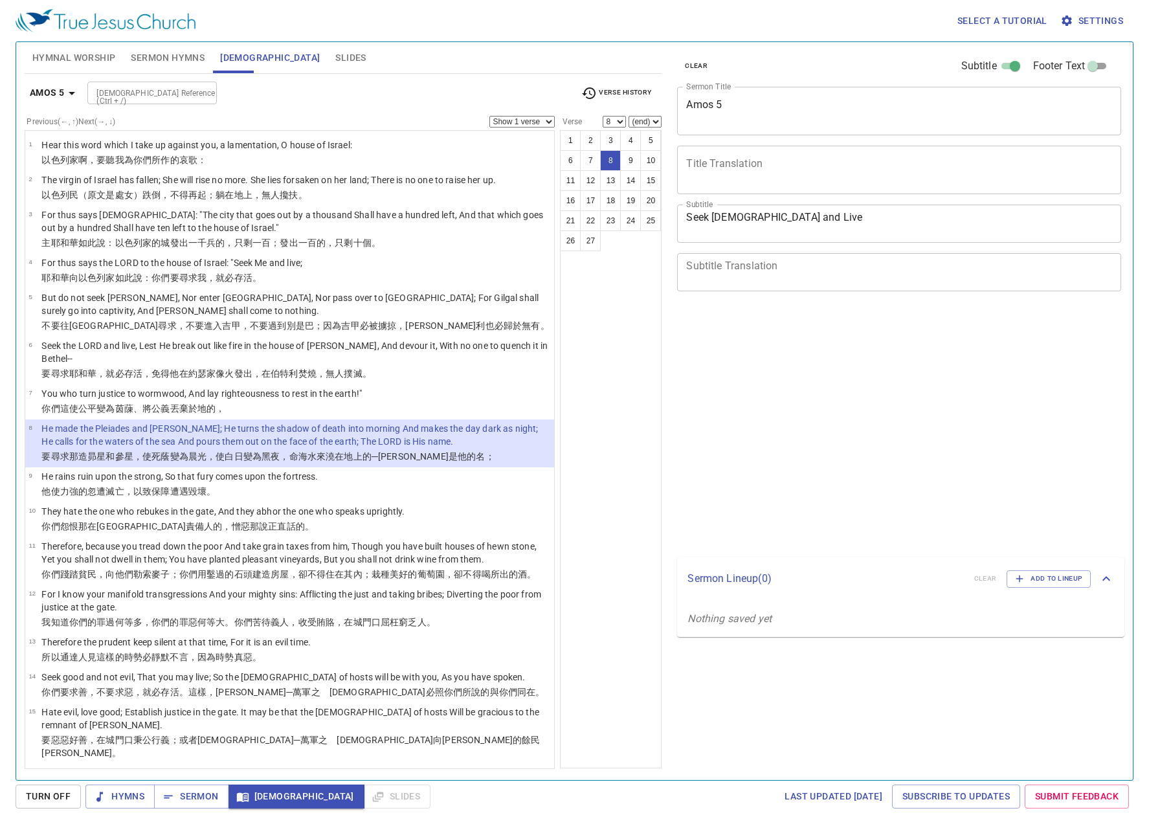
select select "8"
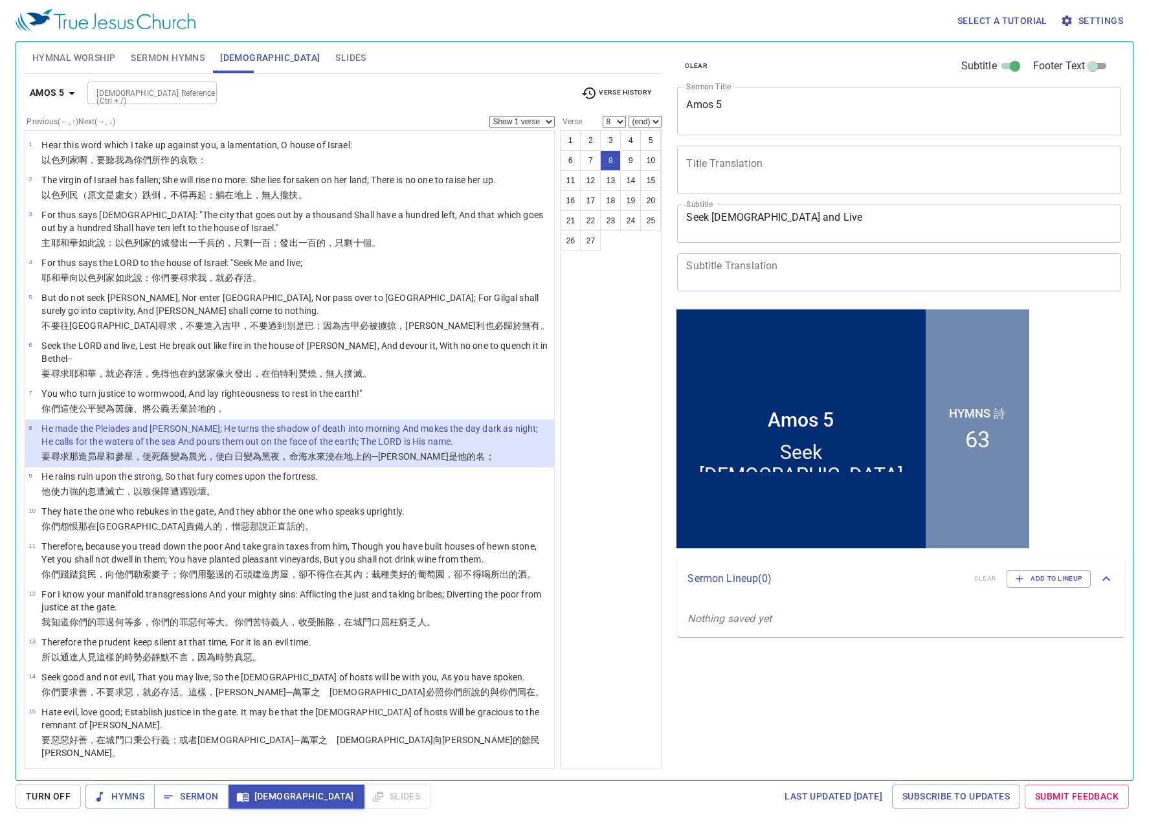
scroll to position [1, 0]
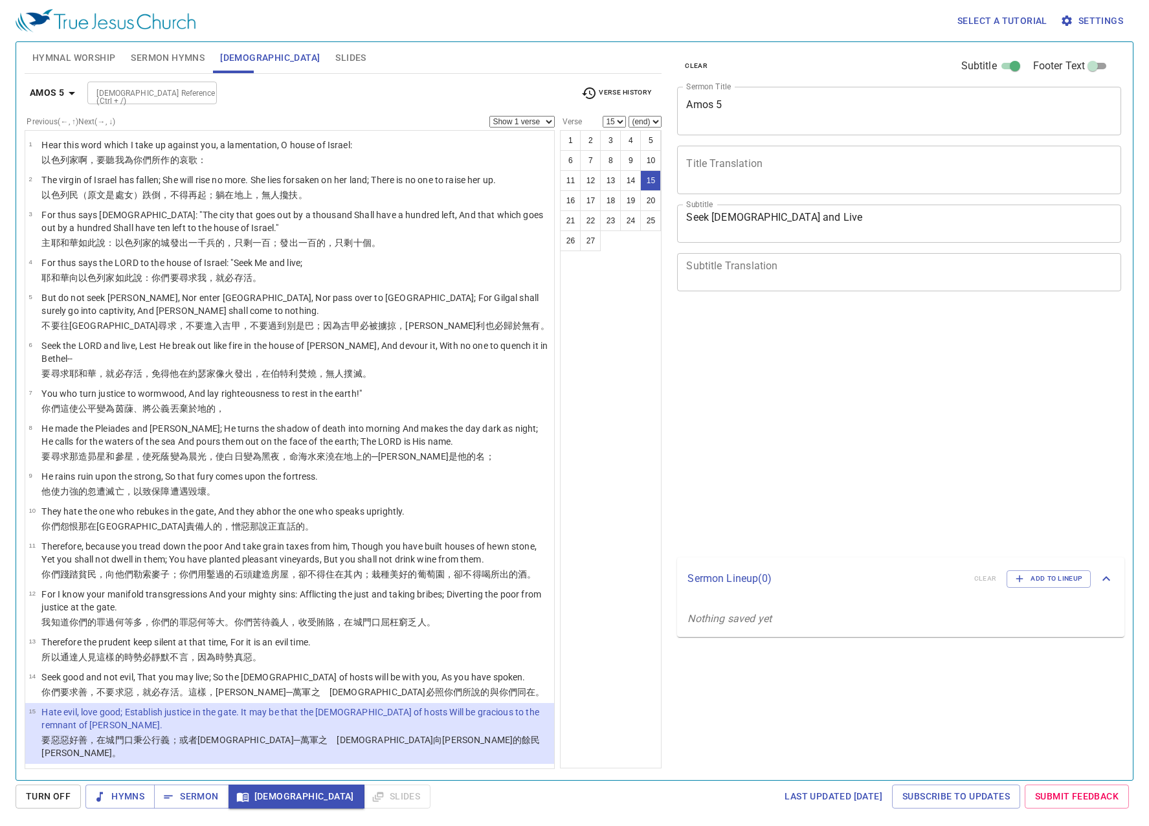
select select "15"
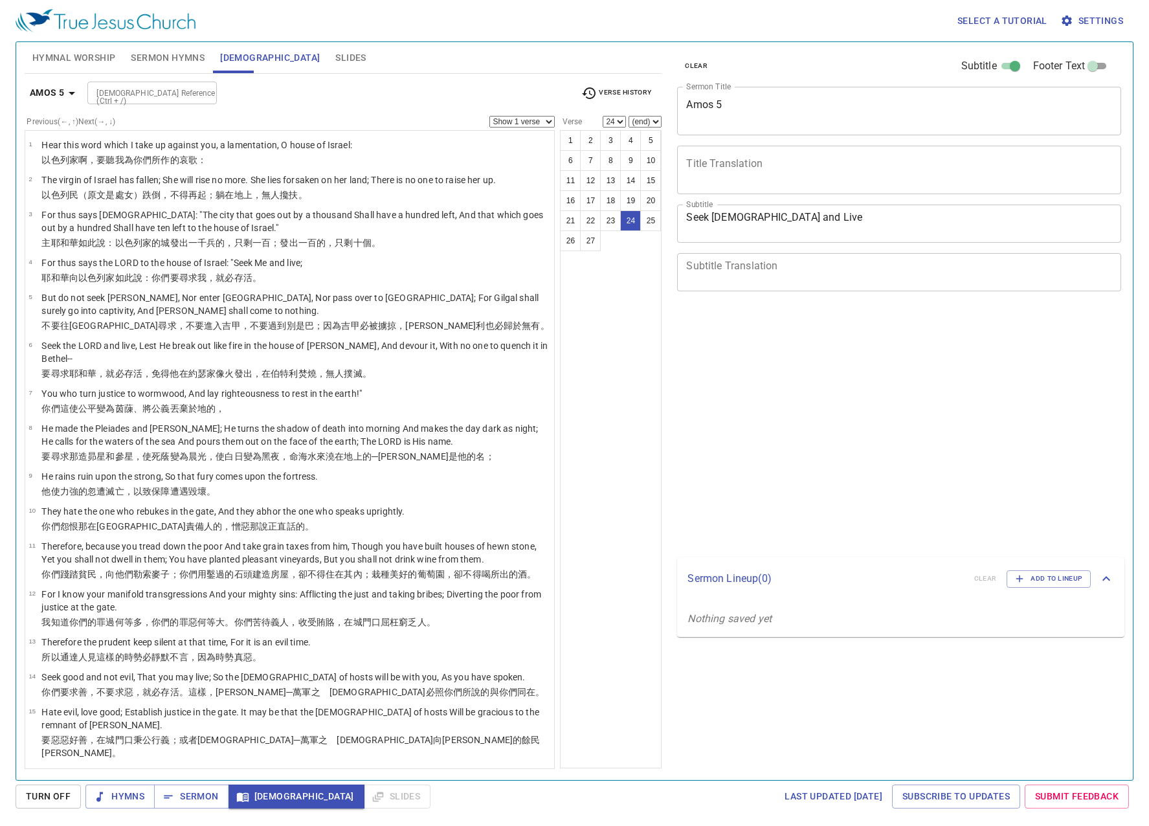
select select "24"
